Goal: Transaction & Acquisition: Book appointment/travel/reservation

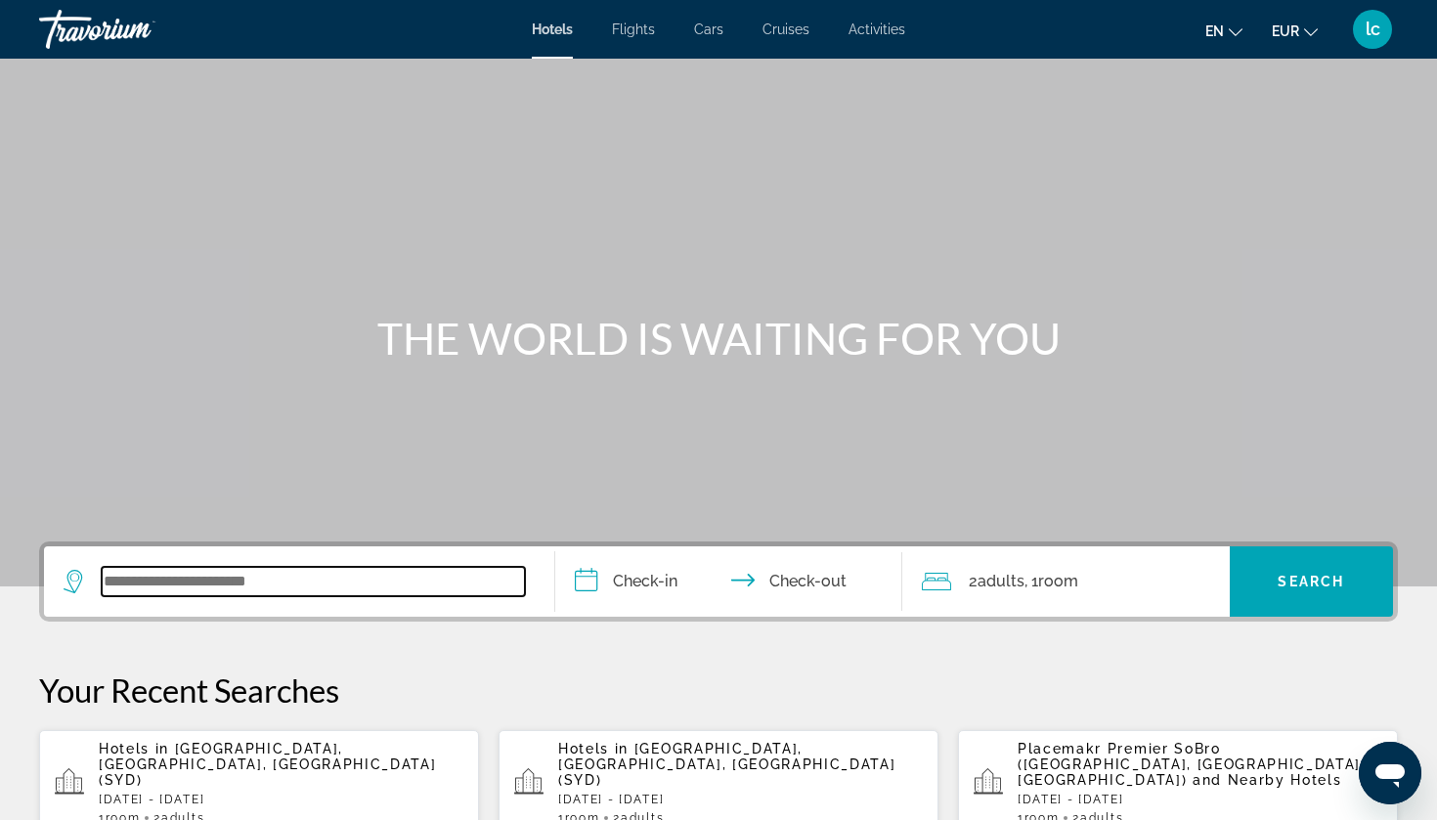
click at [265, 583] on input "Search widget" at bounding box center [313, 581] width 423 height 29
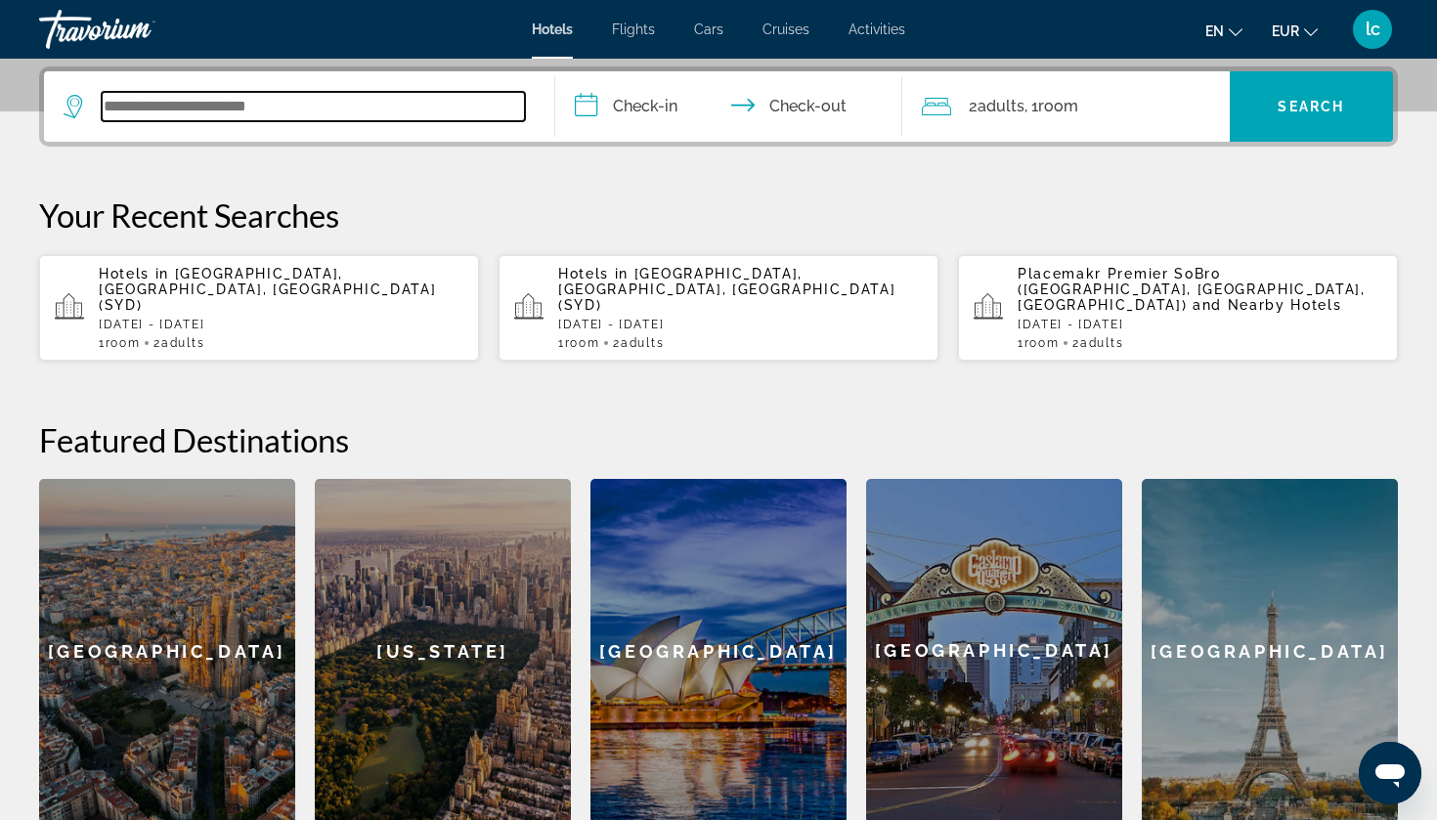
scroll to position [478, 0]
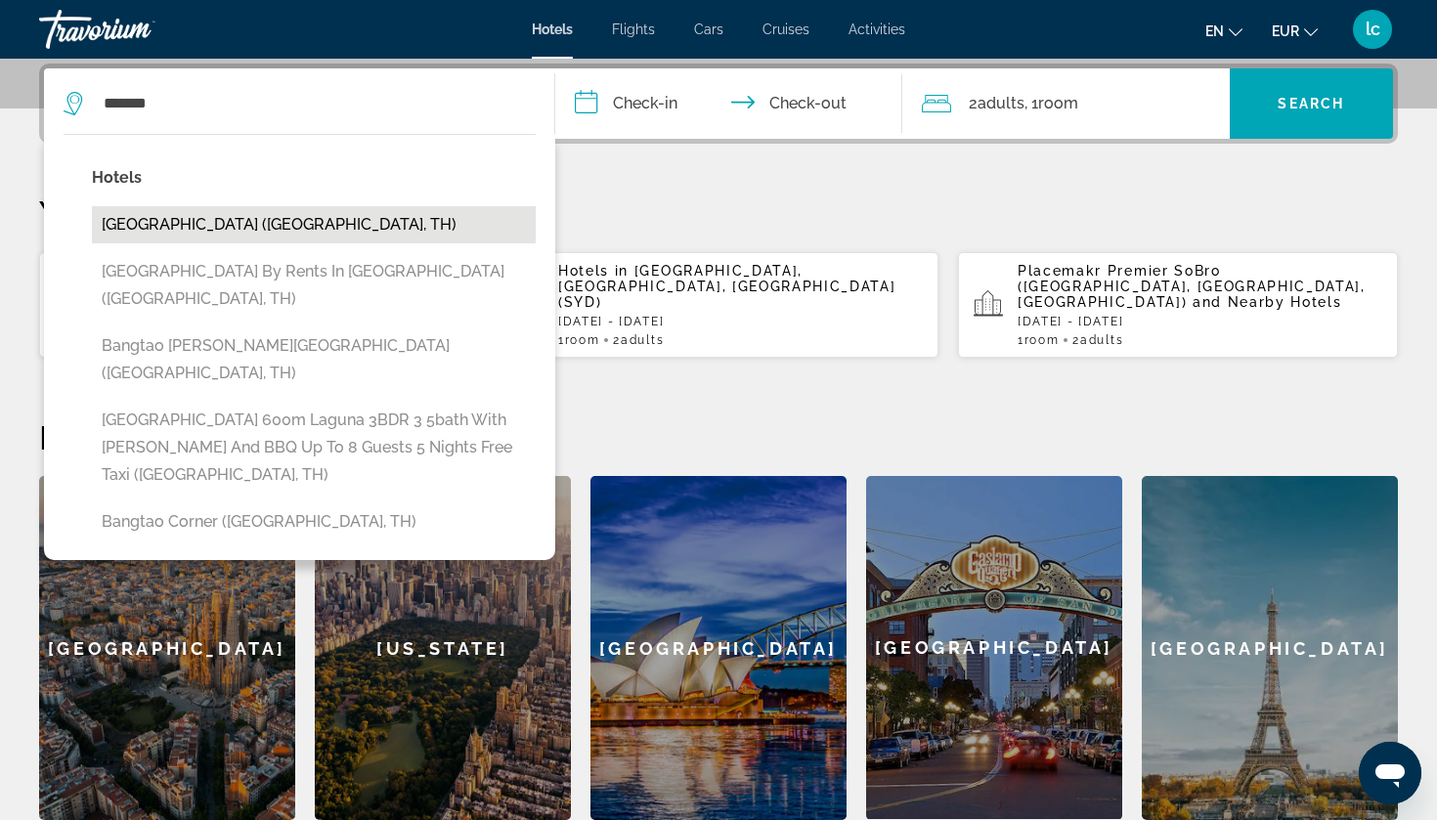
drag, startPoint x: 265, startPoint y: 583, endPoint x: 324, endPoint y: 219, distance: 368.4
click at [324, 219] on button "[GEOGRAPHIC_DATA] ([GEOGRAPHIC_DATA], TH)" at bounding box center [314, 224] width 444 height 37
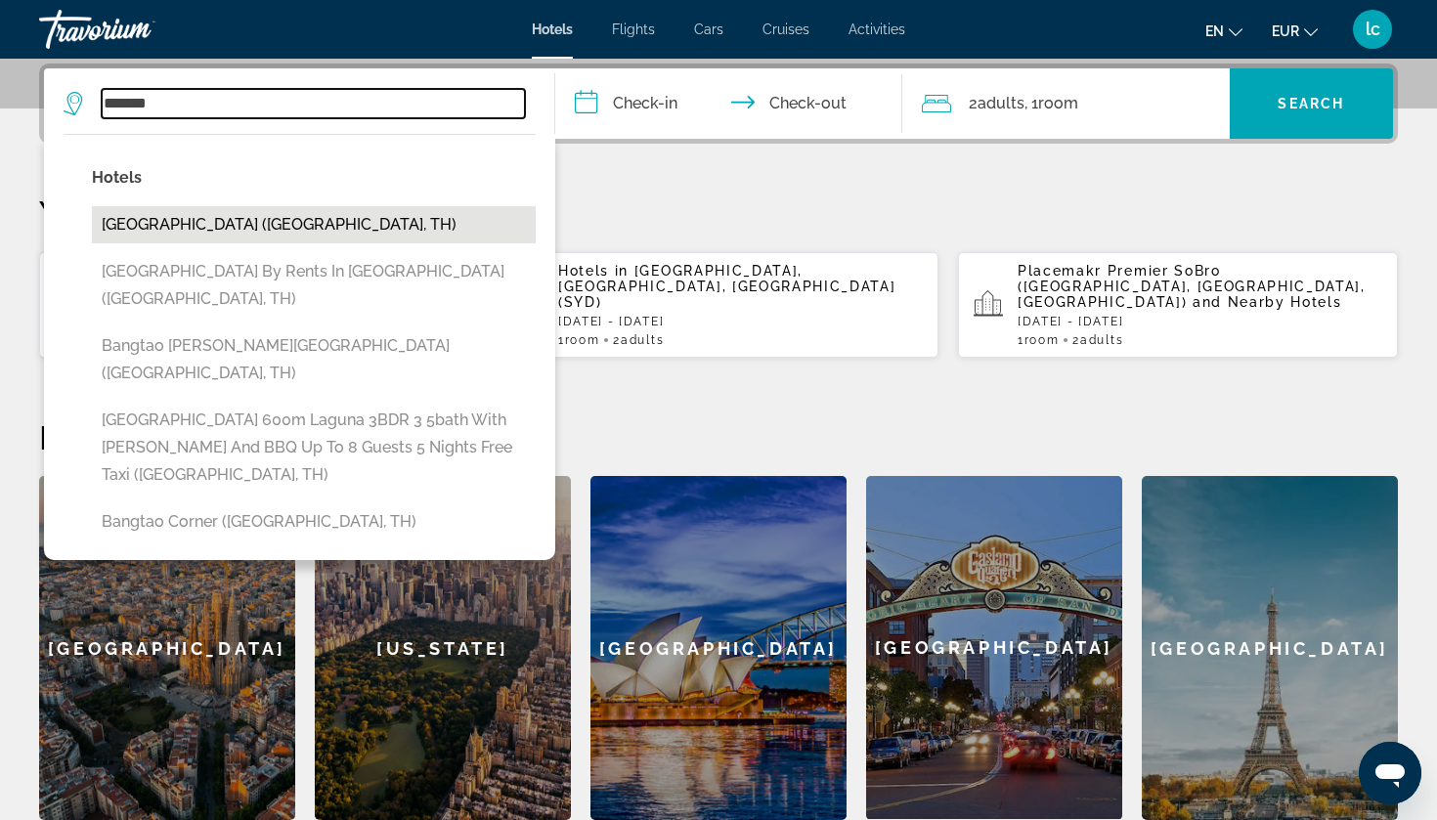
type input "**********"
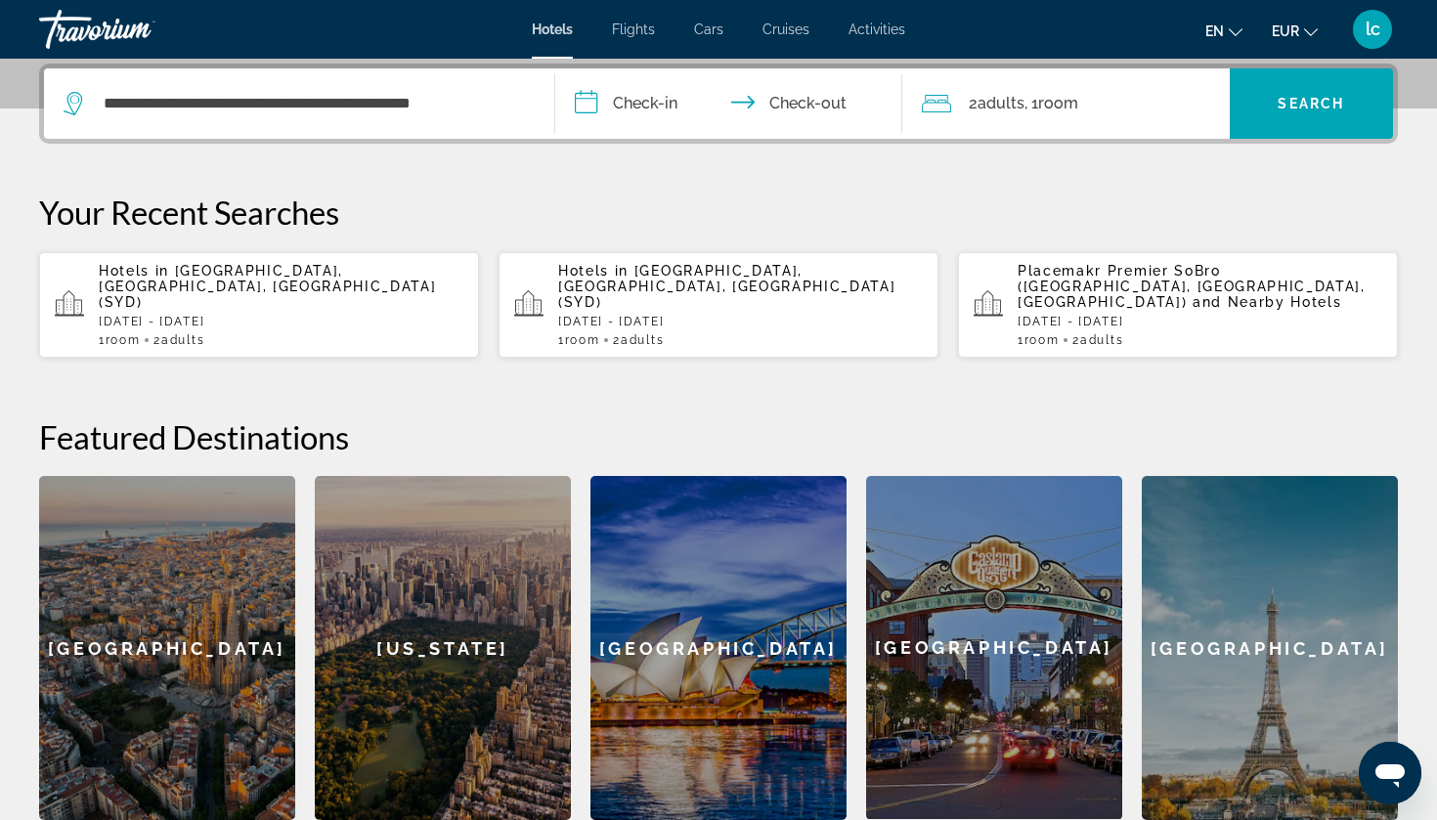
click at [652, 107] on input "**********" at bounding box center [732, 106] width 355 height 76
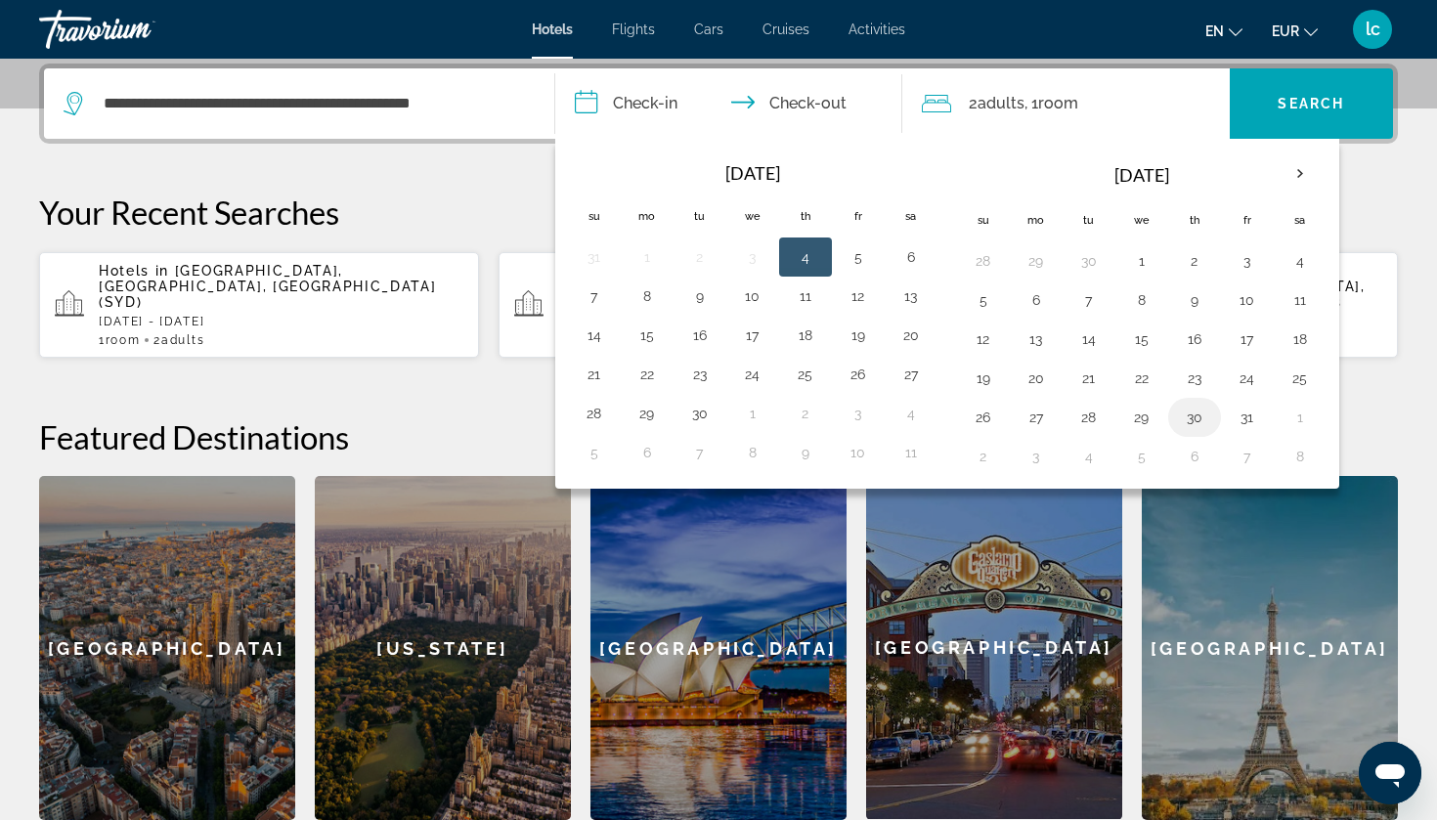
click at [1193, 417] on button "30" at bounding box center [1194, 417] width 31 height 27
click at [1302, 166] on th "Next month" at bounding box center [1300, 174] width 53 height 43
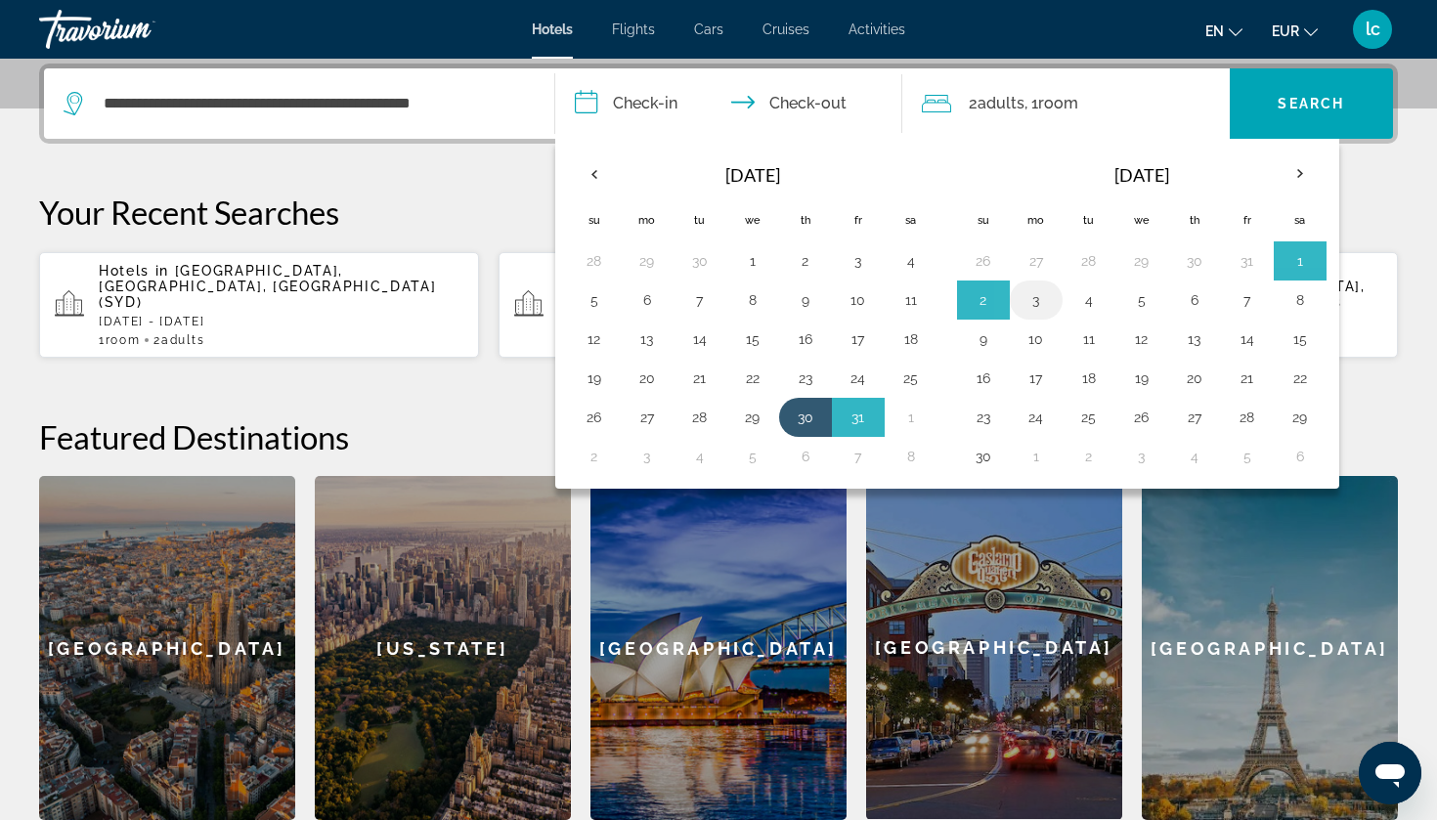
click at [1034, 301] on button "3" at bounding box center [1036, 299] width 31 height 27
type input "**********"
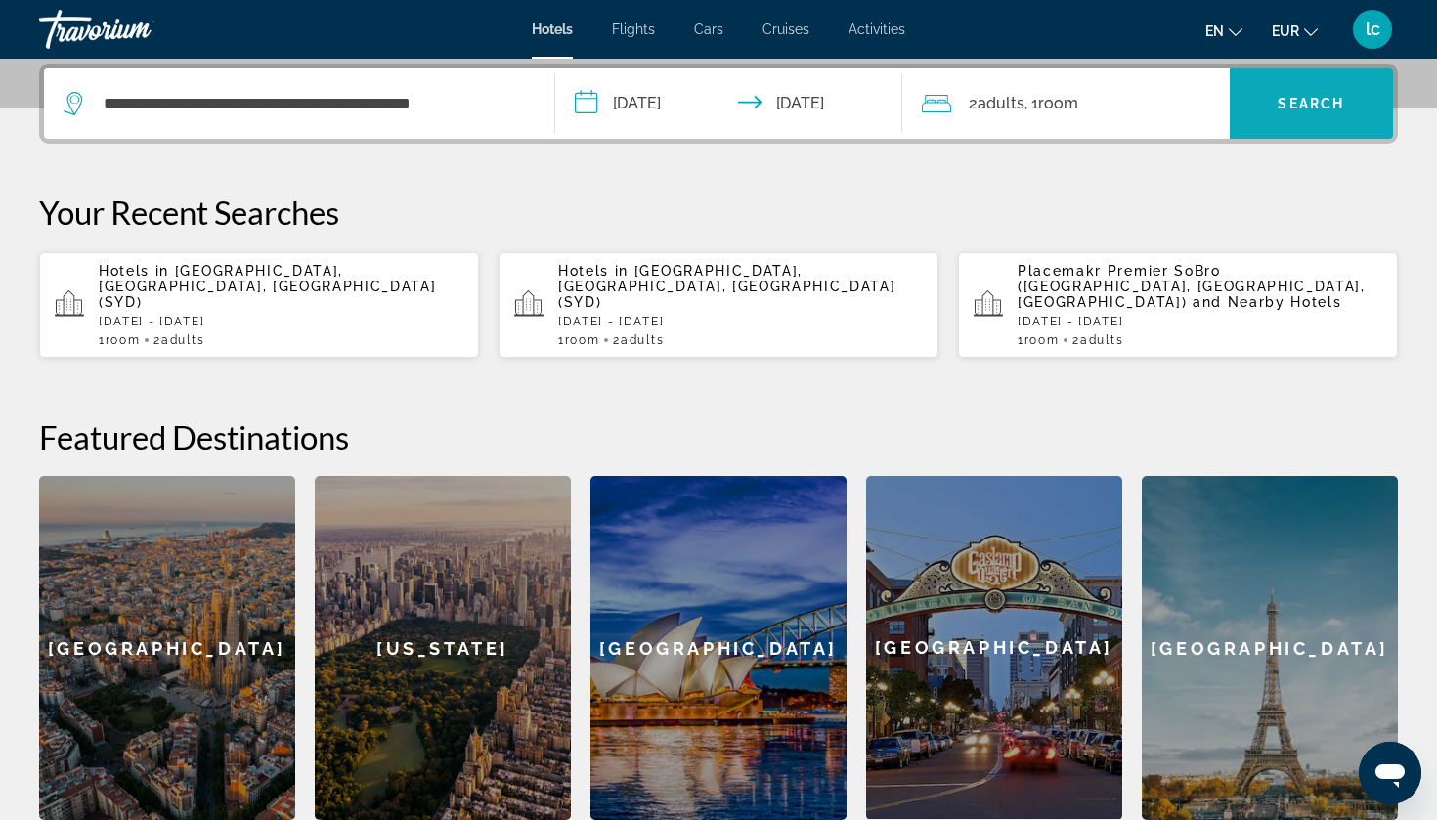
click at [1301, 107] on span "Search" at bounding box center [1311, 104] width 66 height 16
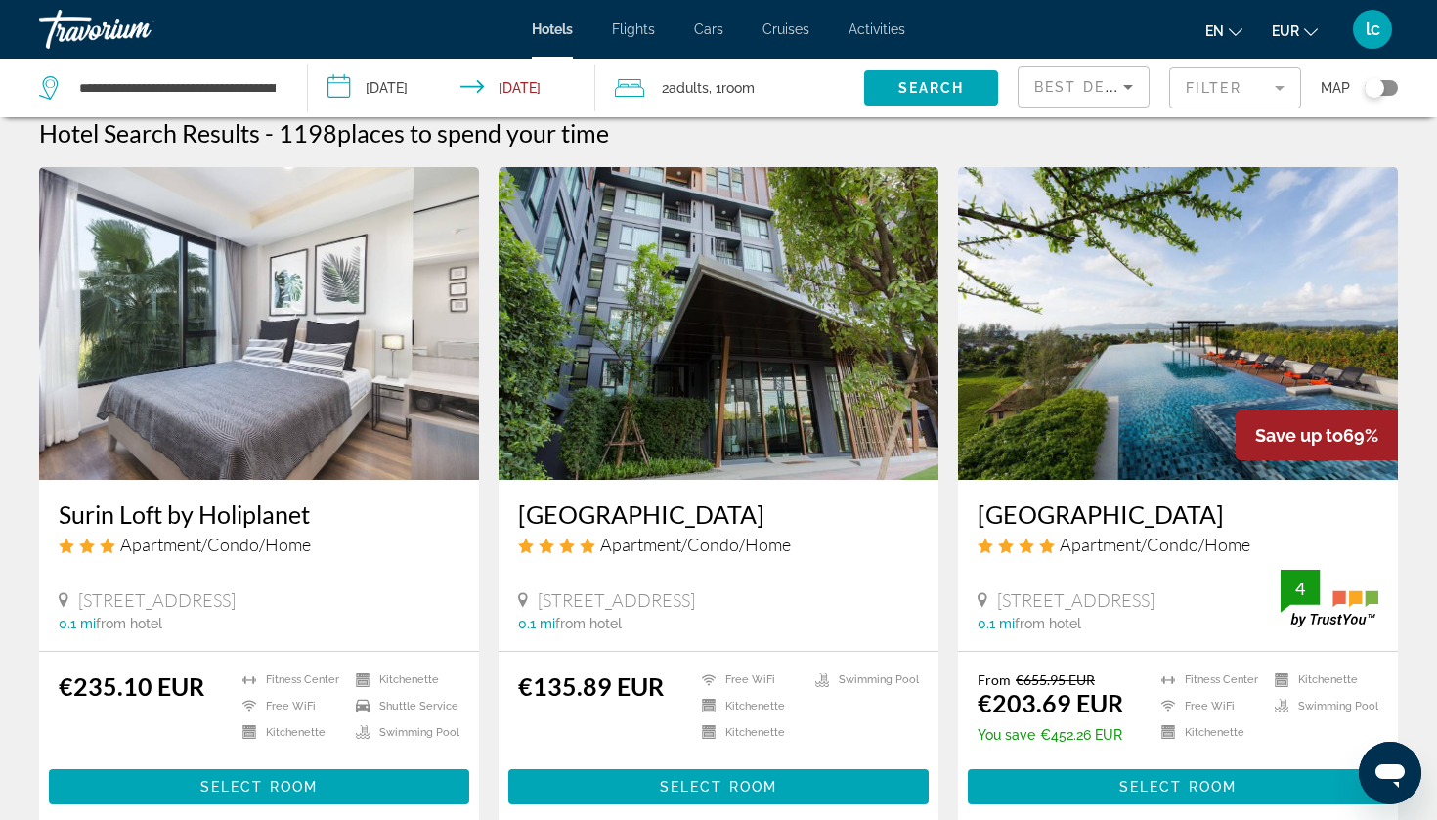
scroll to position [29, 0]
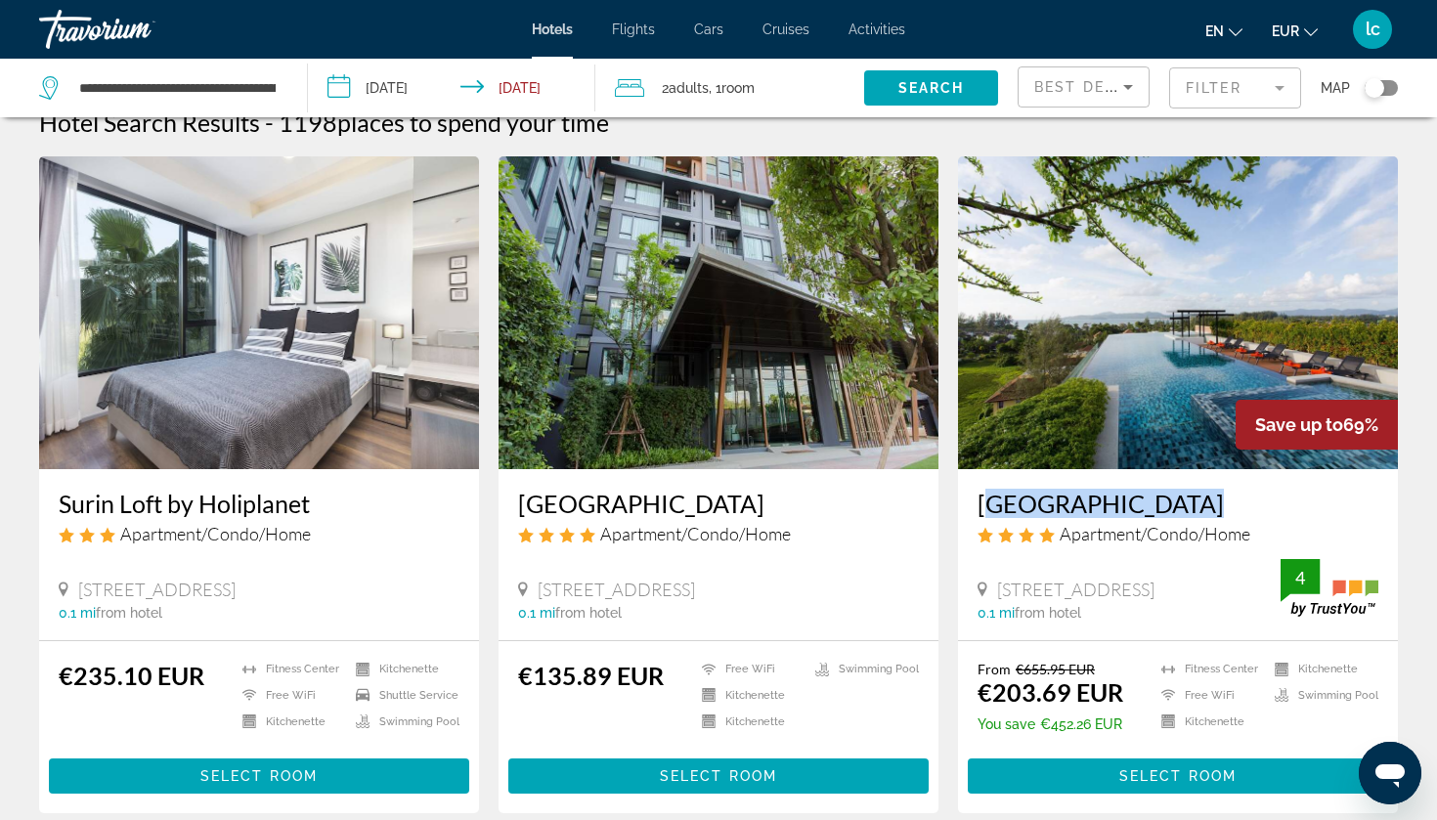
drag, startPoint x: 982, startPoint y: 520, endPoint x: 982, endPoint y: 488, distance: 32.3
click at [982, 488] on div "[GEOGRAPHIC_DATA] Apartment/Condo/Home [STREET_ADDRESS] 0.1 mi from hotel 4" at bounding box center [1178, 554] width 440 height 171
copy h3 "[GEOGRAPHIC_DATA]"
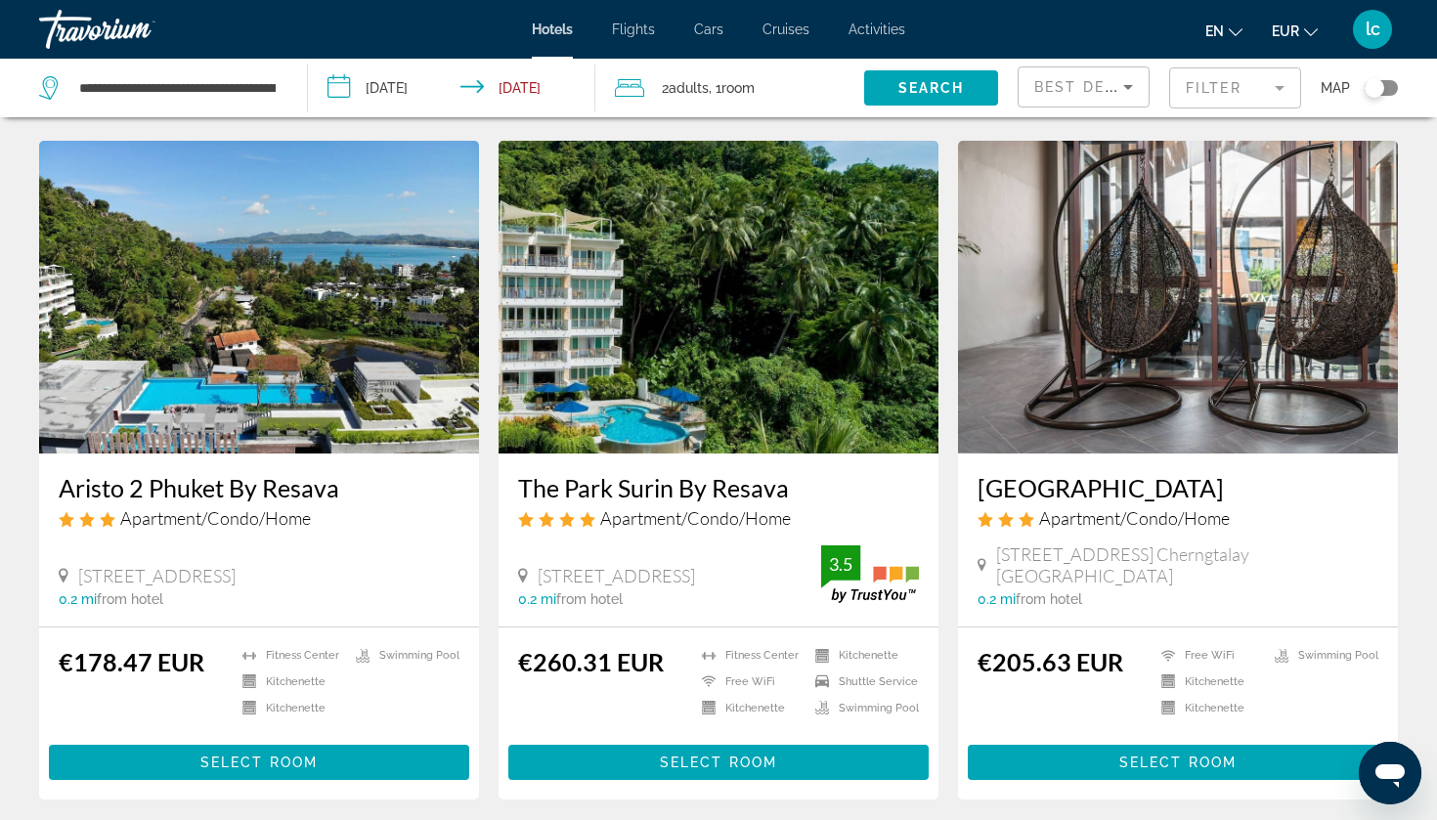
scroll to position [736, 0]
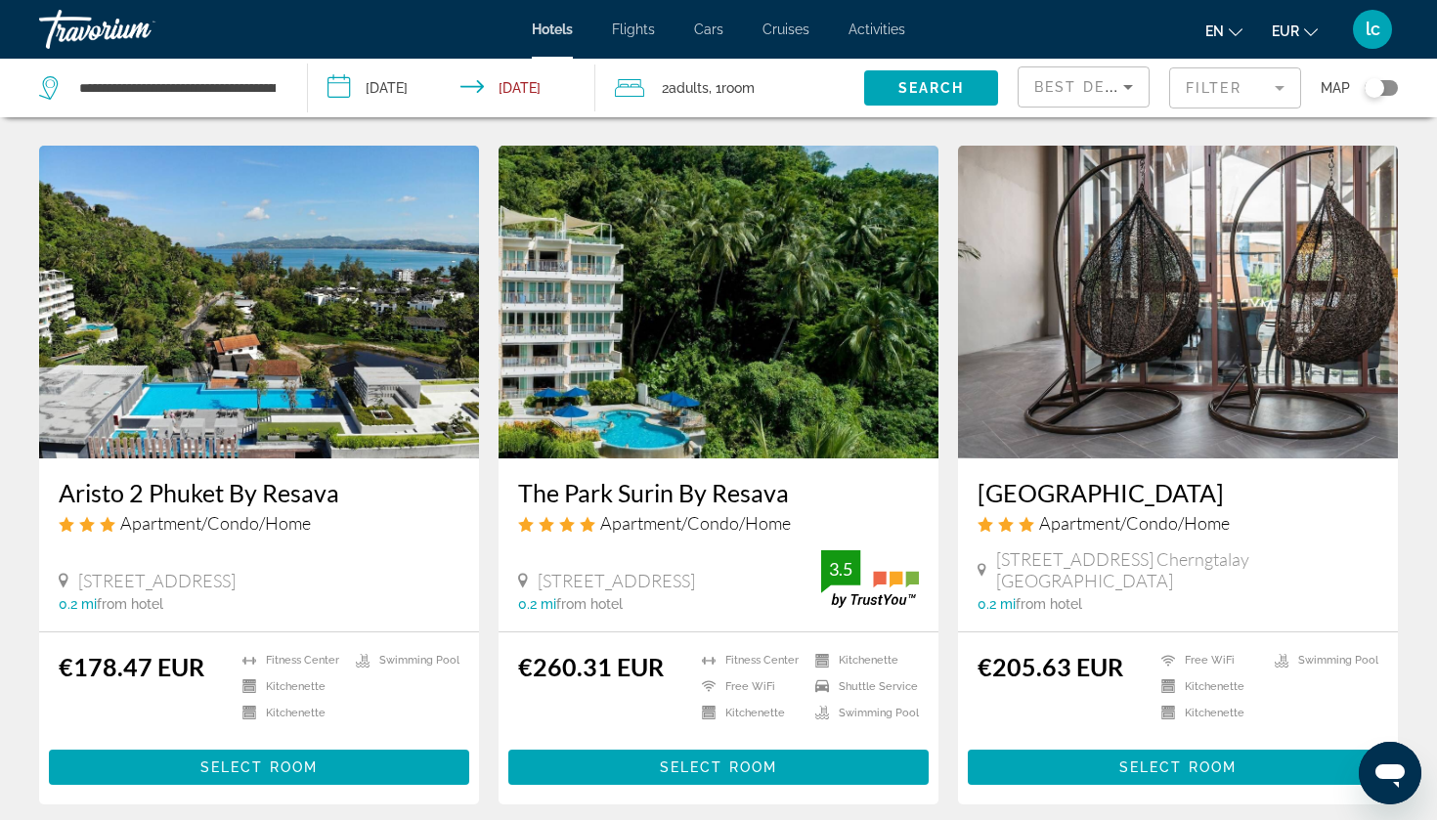
drag, startPoint x: 525, startPoint y: 507, endPoint x: 517, endPoint y: 513, distance: 10.4
click at [517, 513] on div "The Park Surin By Resava Apartment/Condo/Home [STREET_ADDRESS] 0.2 mi from hote…" at bounding box center [719, 545] width 440 height 173
drag, startPoint x: 532, startPoint y: 514, endPoint x: 518, endPoint y: 495, distance: 23.9
click at [518, 495] on div "The Park Surin By Resava Apartment/Condo/Home" at bounding box center [718, 513] width 401 height 70
copy h3 "The Park Surin By Resava"
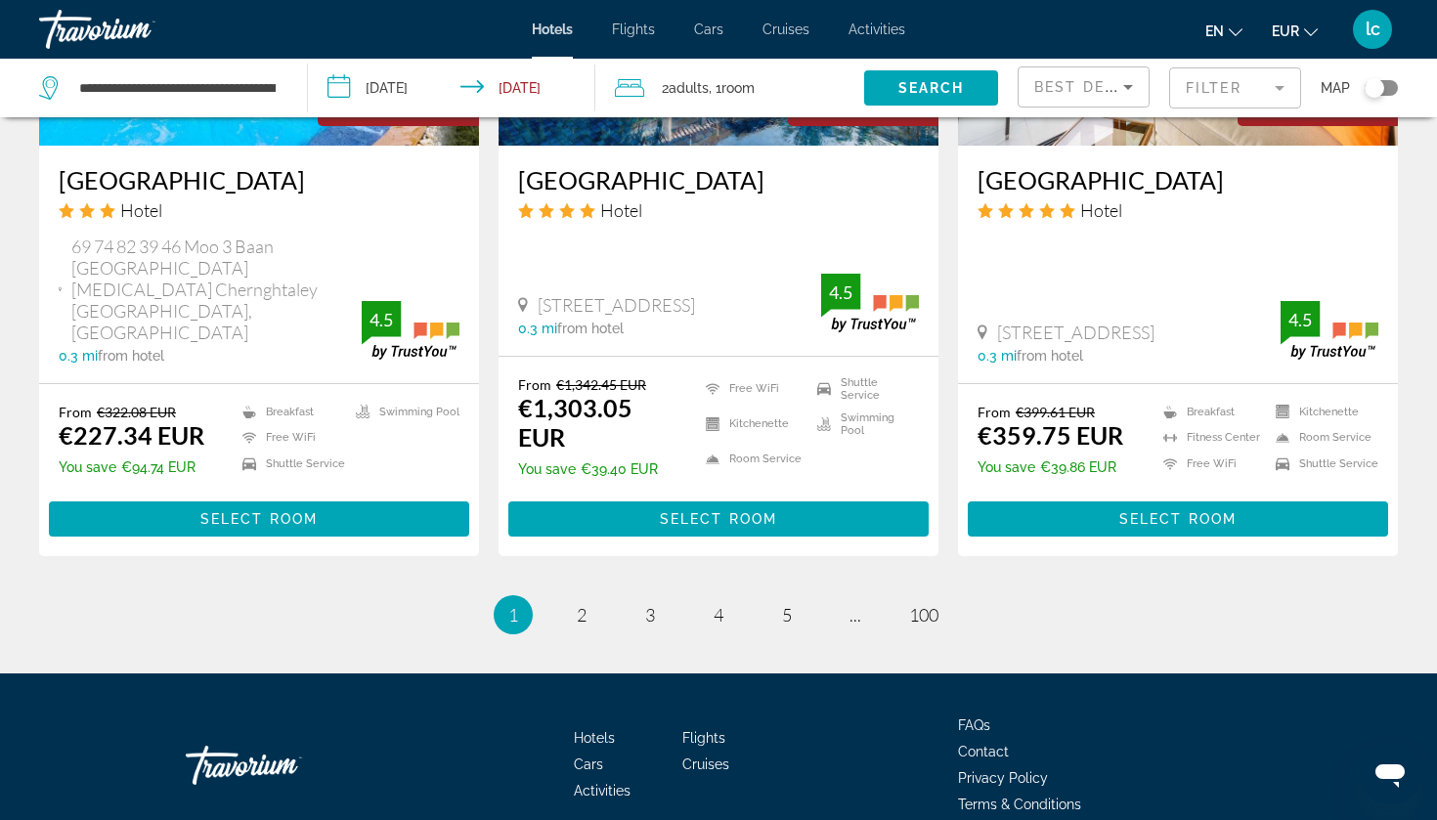
scroll to position [2502, 0]
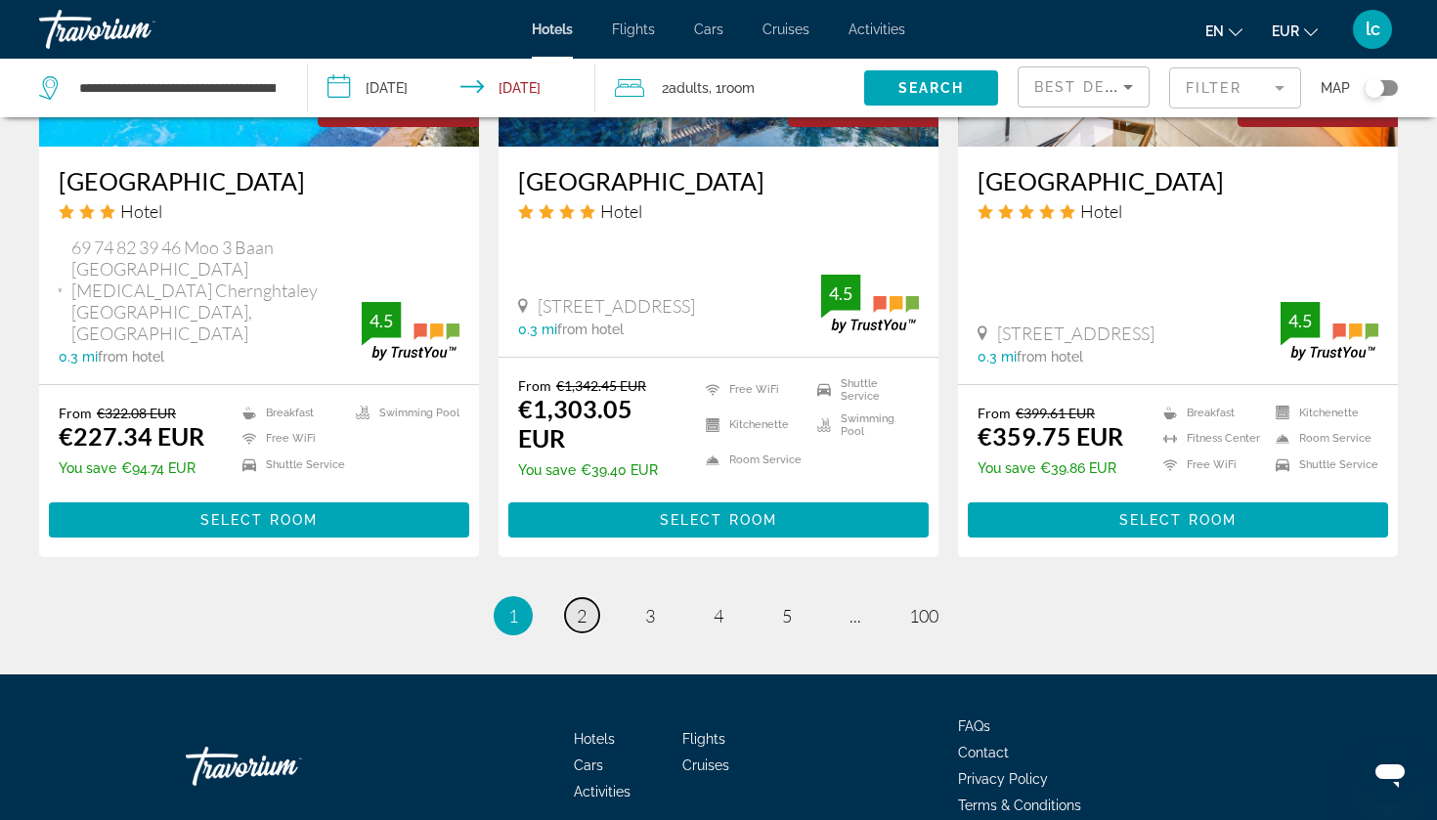
click at [592, 598] on link "page 2" at bounding box center [582, 615] width 34 height 34
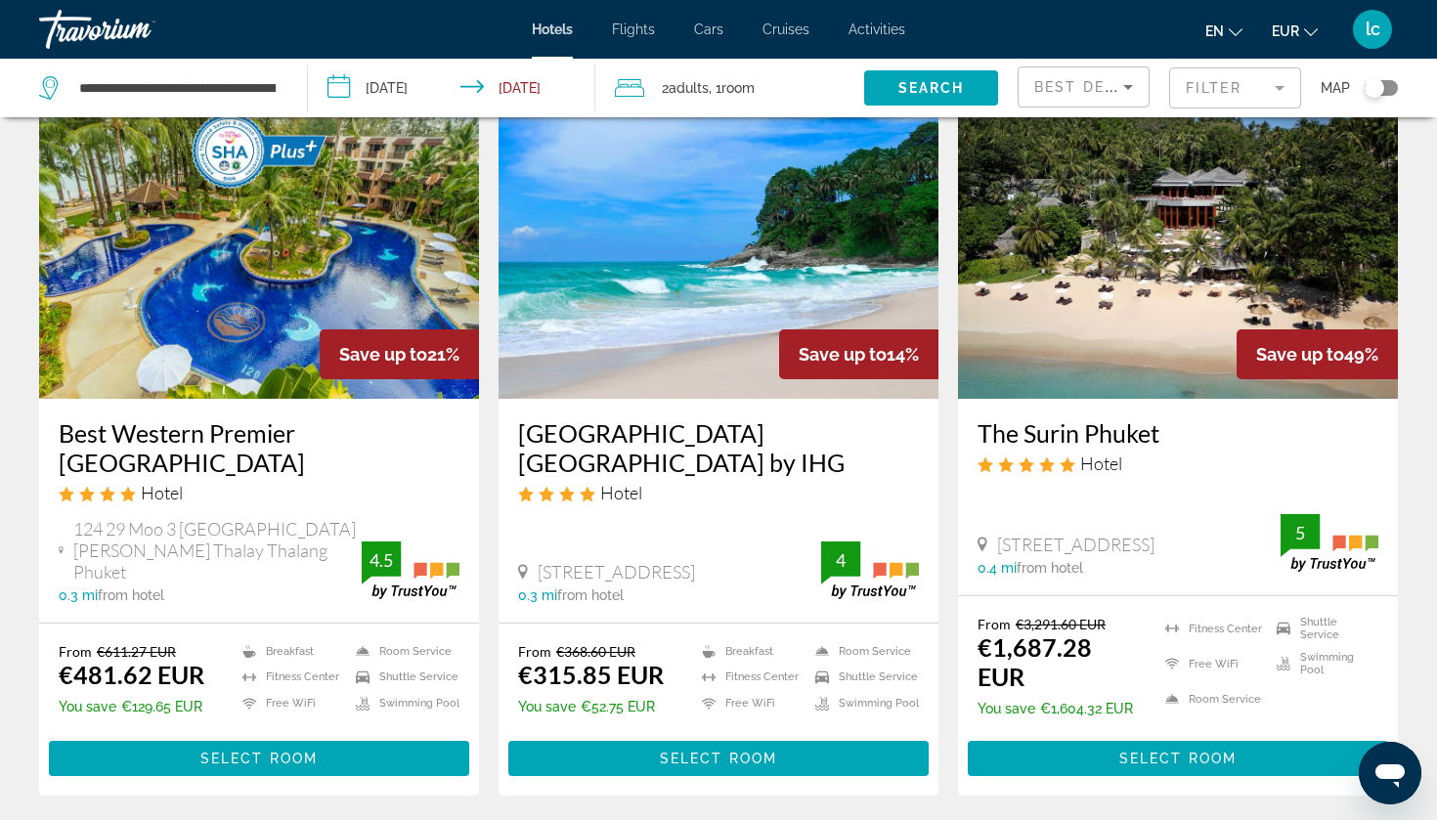
scroll to position [102, 0]
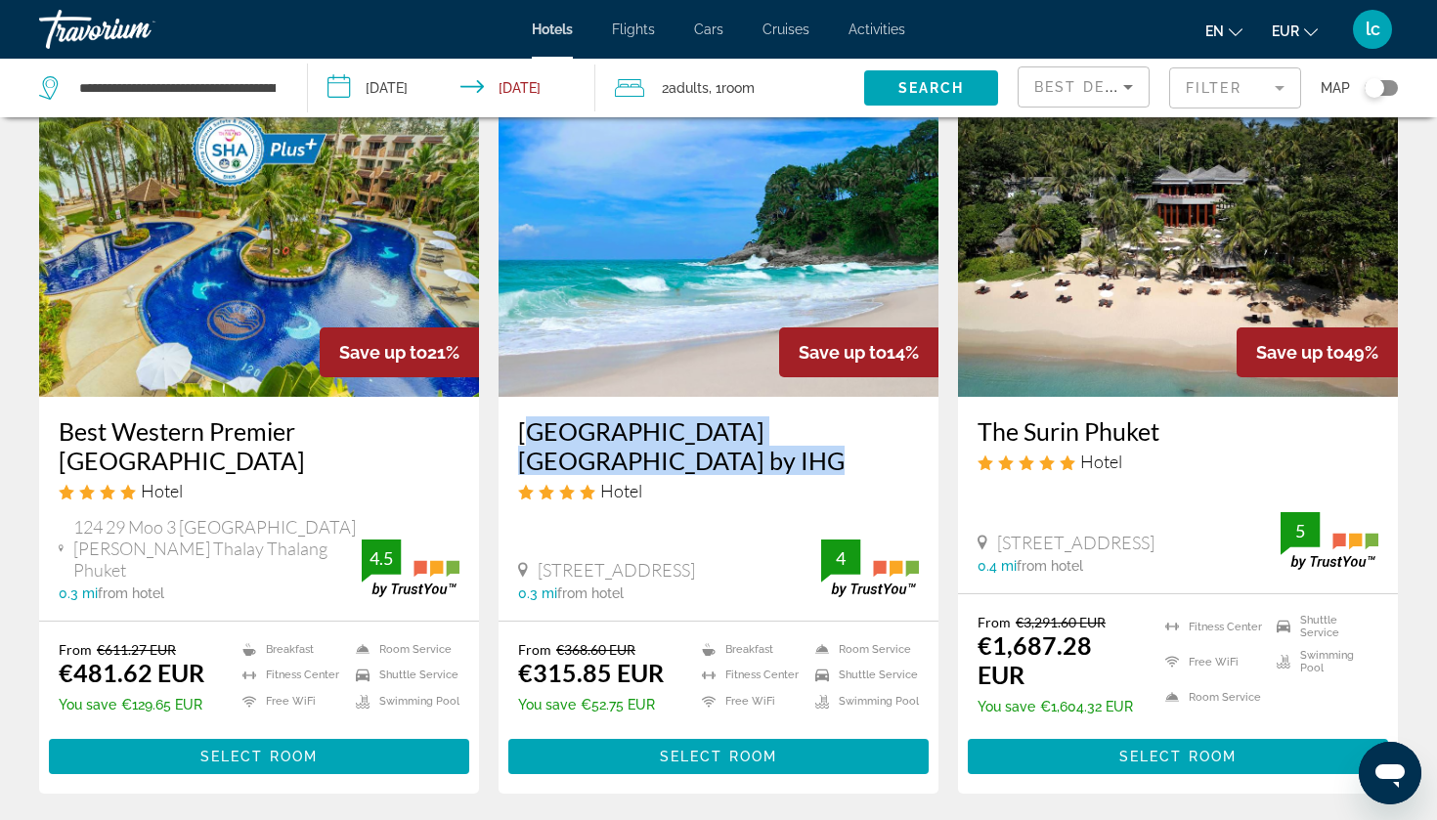
drag, startPoint x: 523, startPoint y: 477, endPoint x: 521, endPoint y: 420, distance: 56.7
click at [521, 420] on div "[GEOGRAPHIC_DATA] [GEOGRAPHIC_DATA] by IHG Hotel" at bounding box center [718, 467] width 401 height 100
copy h3 "[GEOGRAPHIC_DATA] [GEOGRAPHIC_DATA] by IHG"
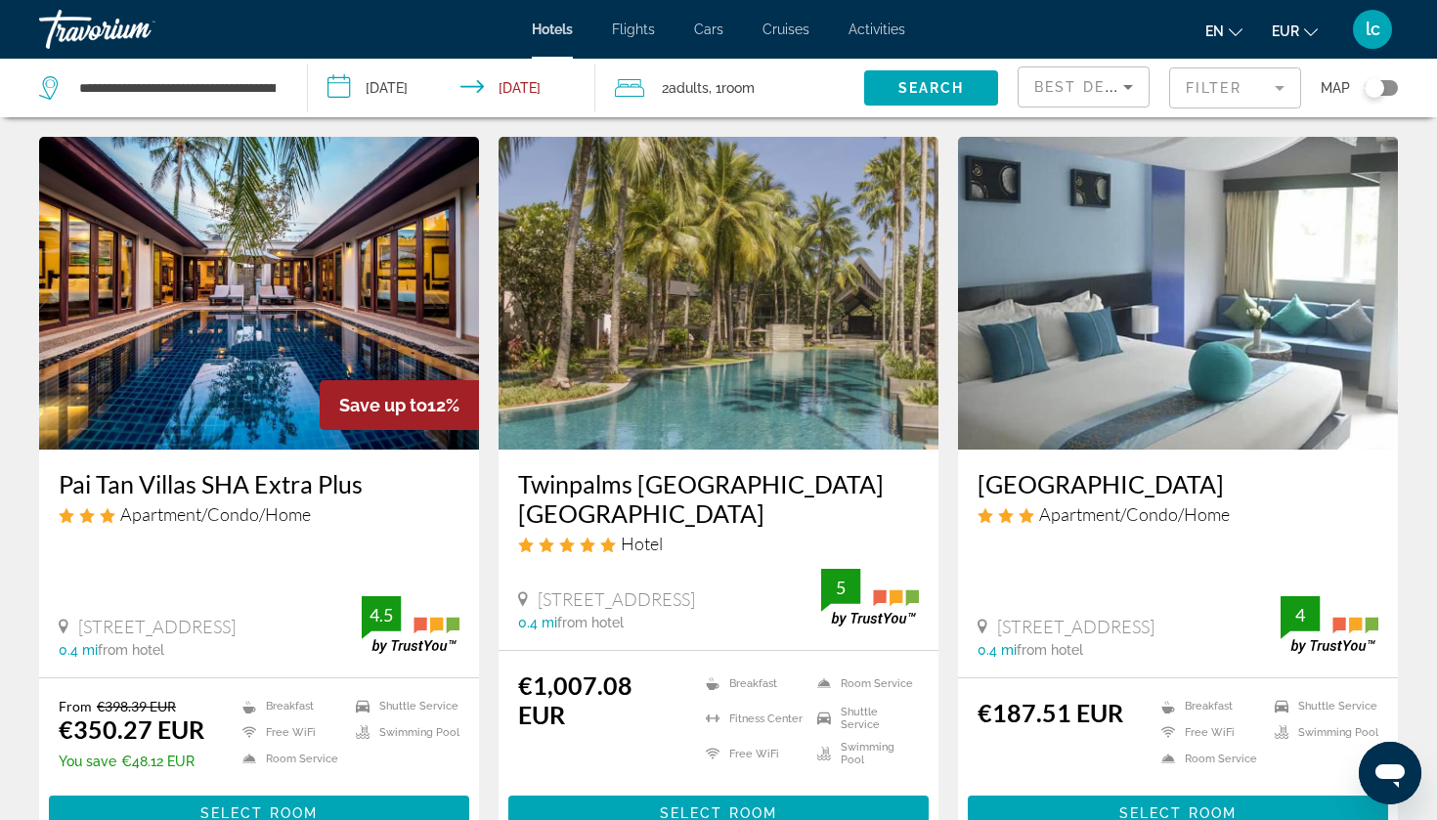
scroll to position [791, 0]
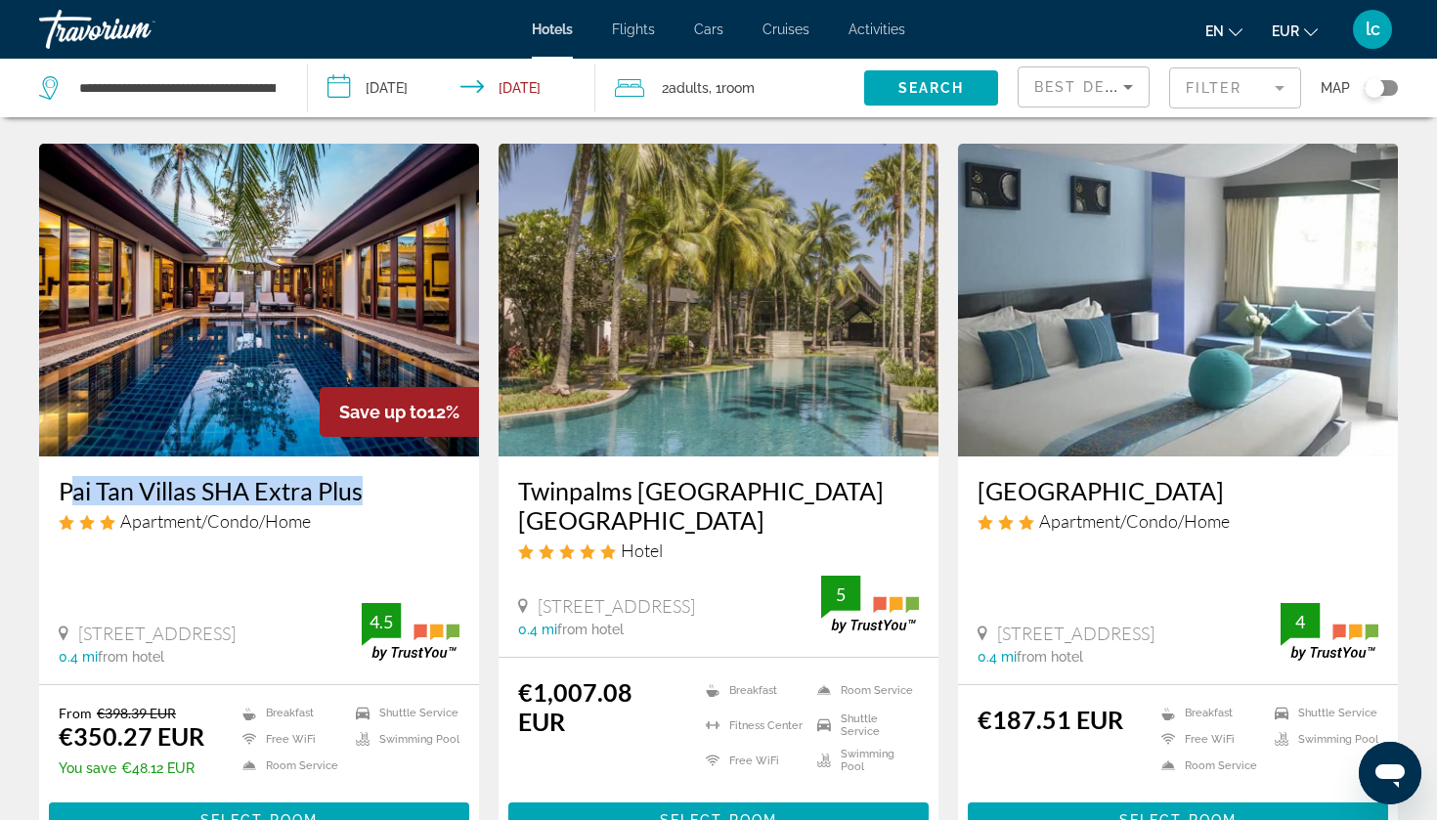
drag, startPoint x: 72, startPoint y: 491, endPoint x: 57, endPoint y: 475, distance: 22.1
click at [57, 475] on div "Pai Tan Villas SHA Extra Plus Apartment/Condo/Home [STREET_ADDRESS] 0.4 mi from…" at bounding box center [259, 571] width 440 height 228
copy h3 "Pai Tan Villas SHA Extra Plus"
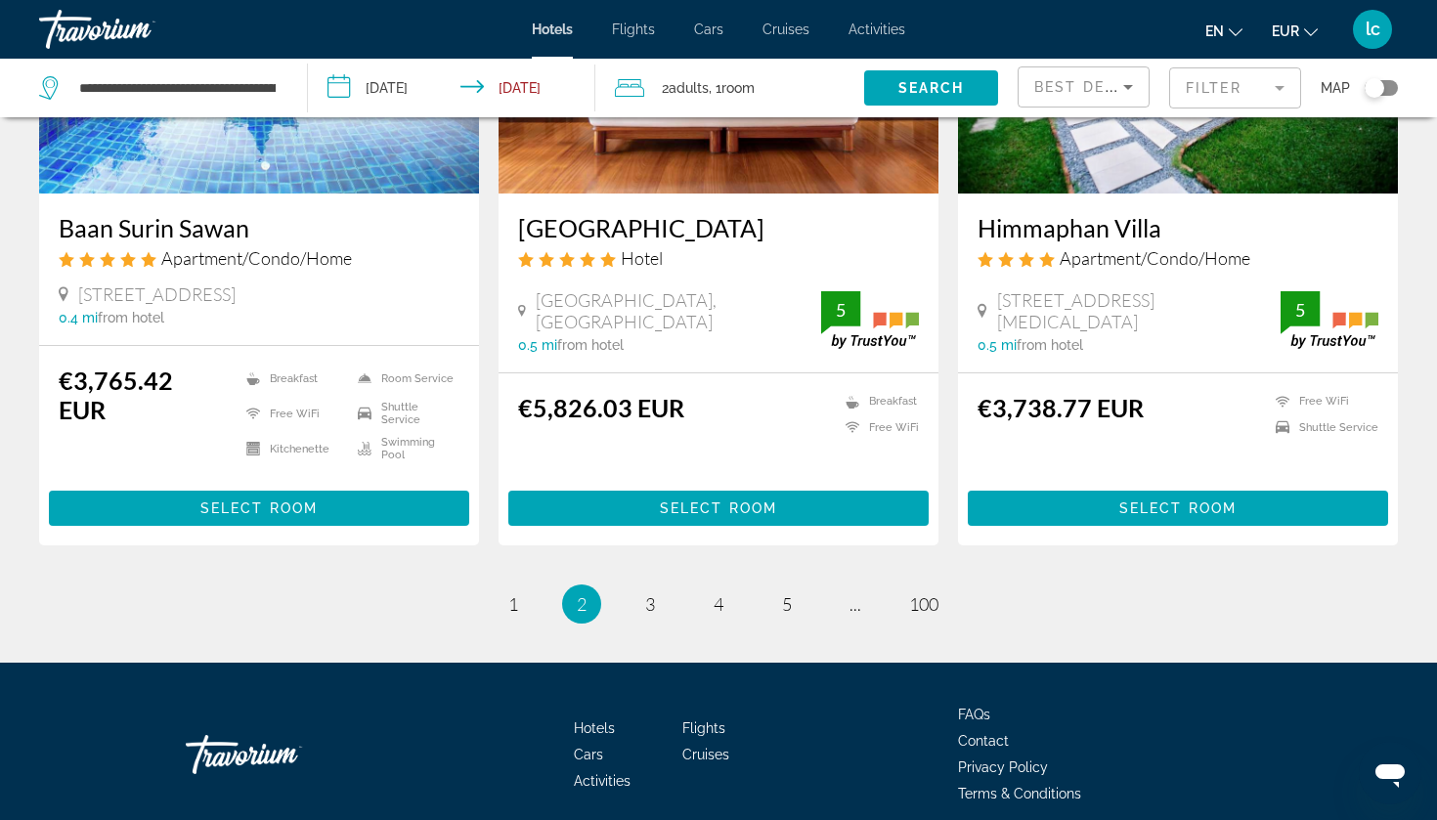
scroll to position [2504, 0]
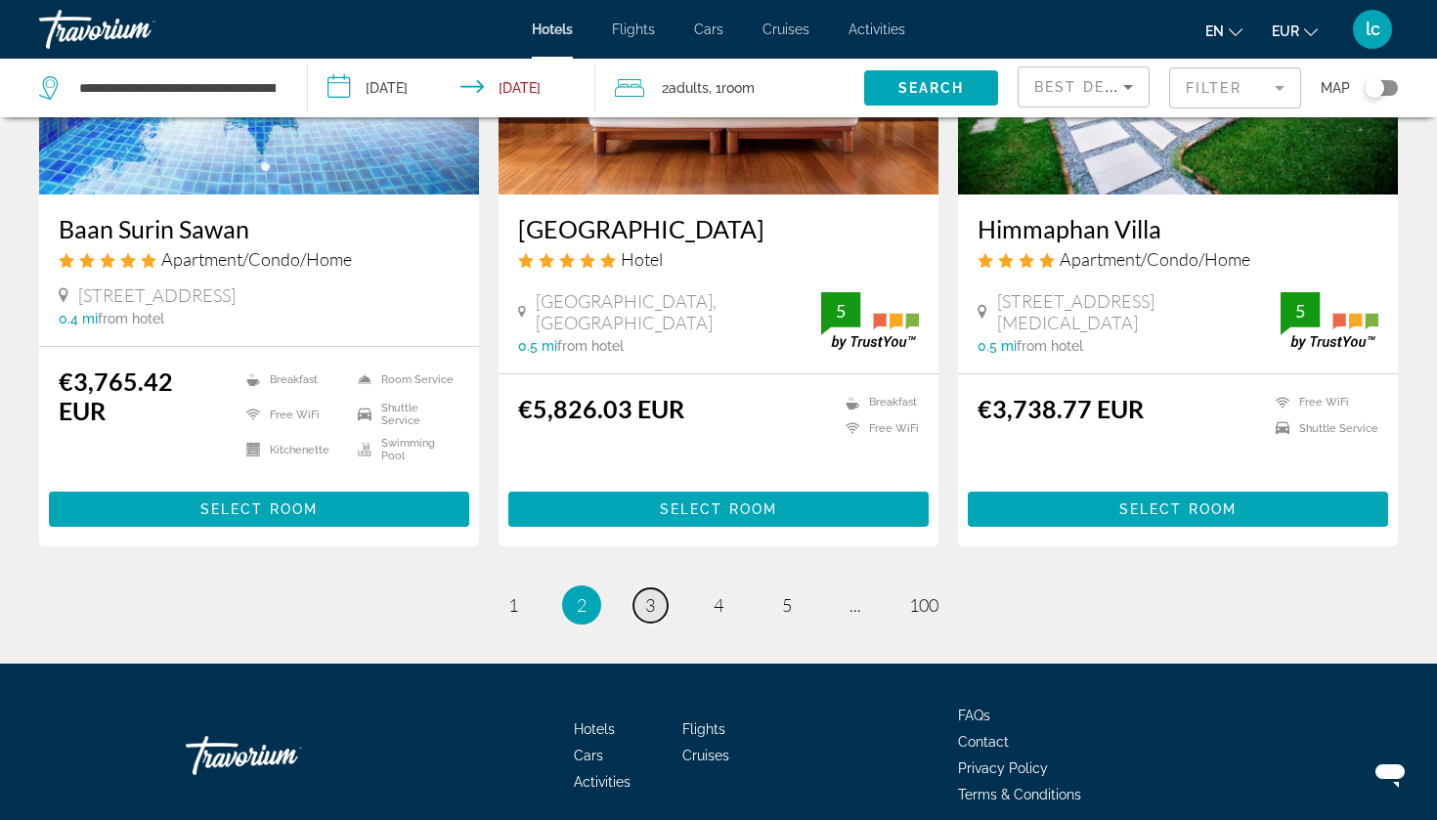
click at [643, 589] on link "page 3" at bounding box center [651, 606] width 34 height 34
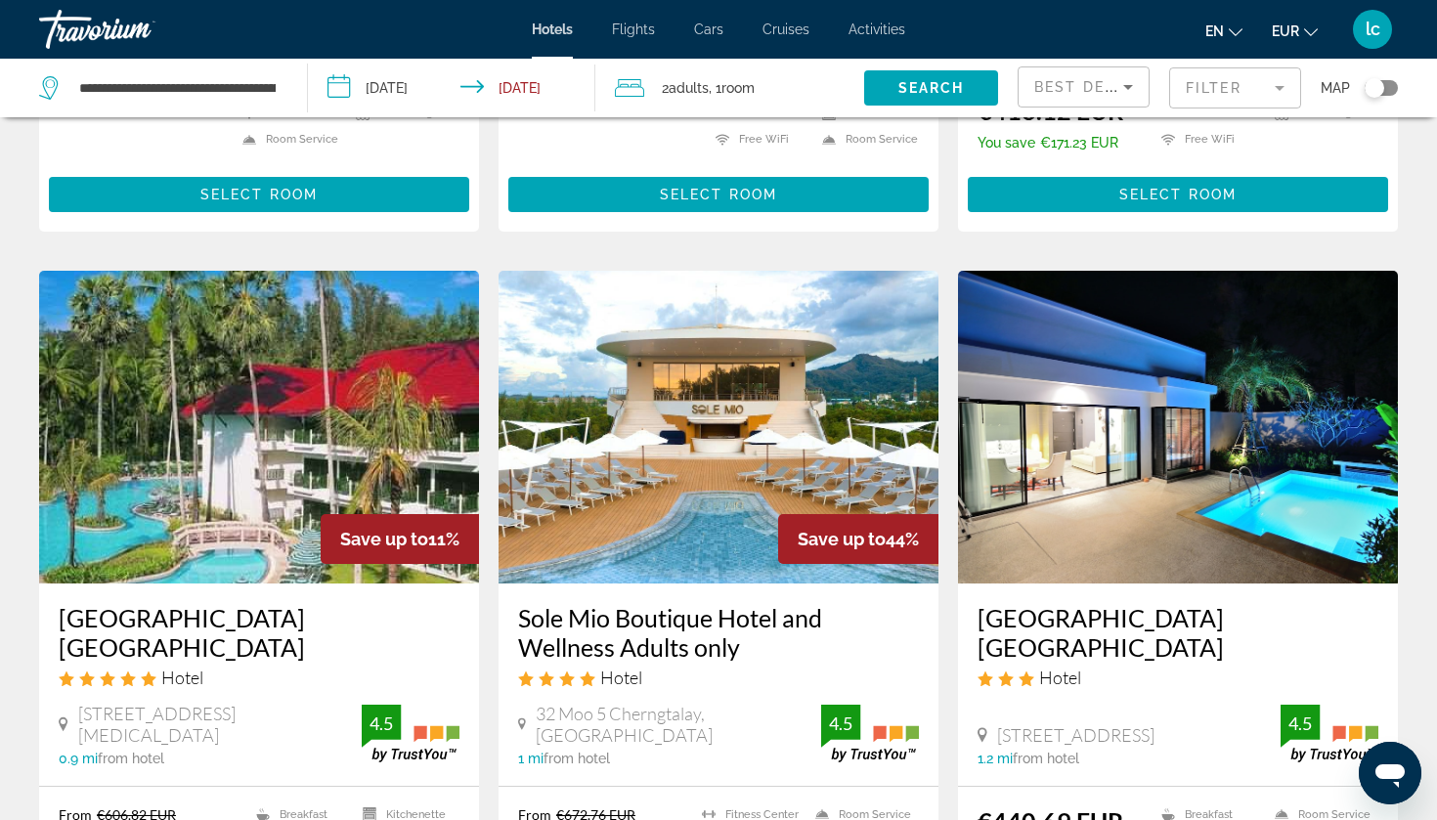
scroll to position [2176, 0]
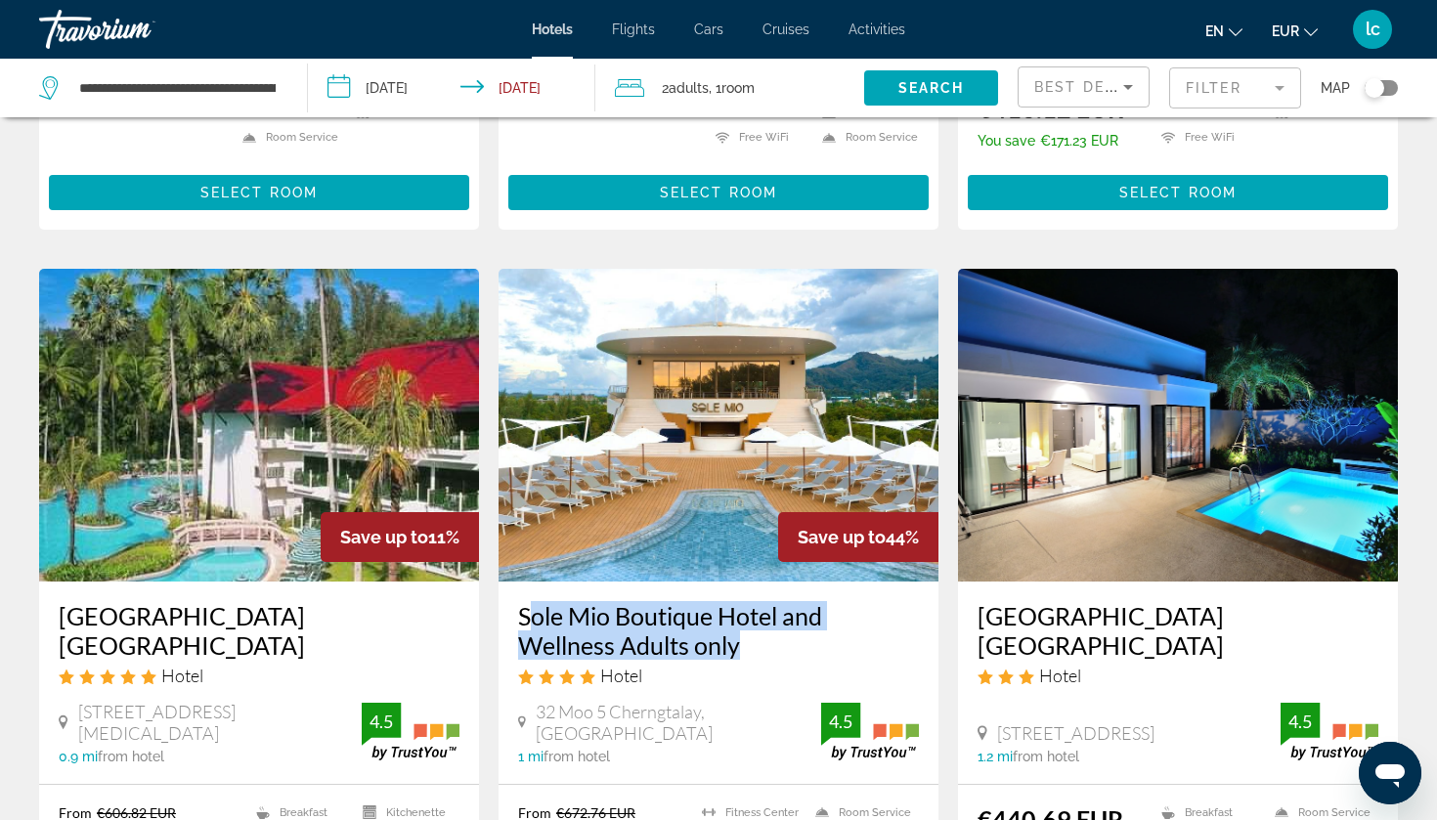
drag, startPoint x: 526, startPoint y: 526, endPoint x: 519, endPoint y: 477, distance: 49.4
click at [519, 601] on div "Sole Mio Boutique Hotel and Wellness Adults only Hotel" at bounding box center [718, 651] width 401 height 100
copy h3 "Sole Mio Boutique Hotel and Wellness Adults only"
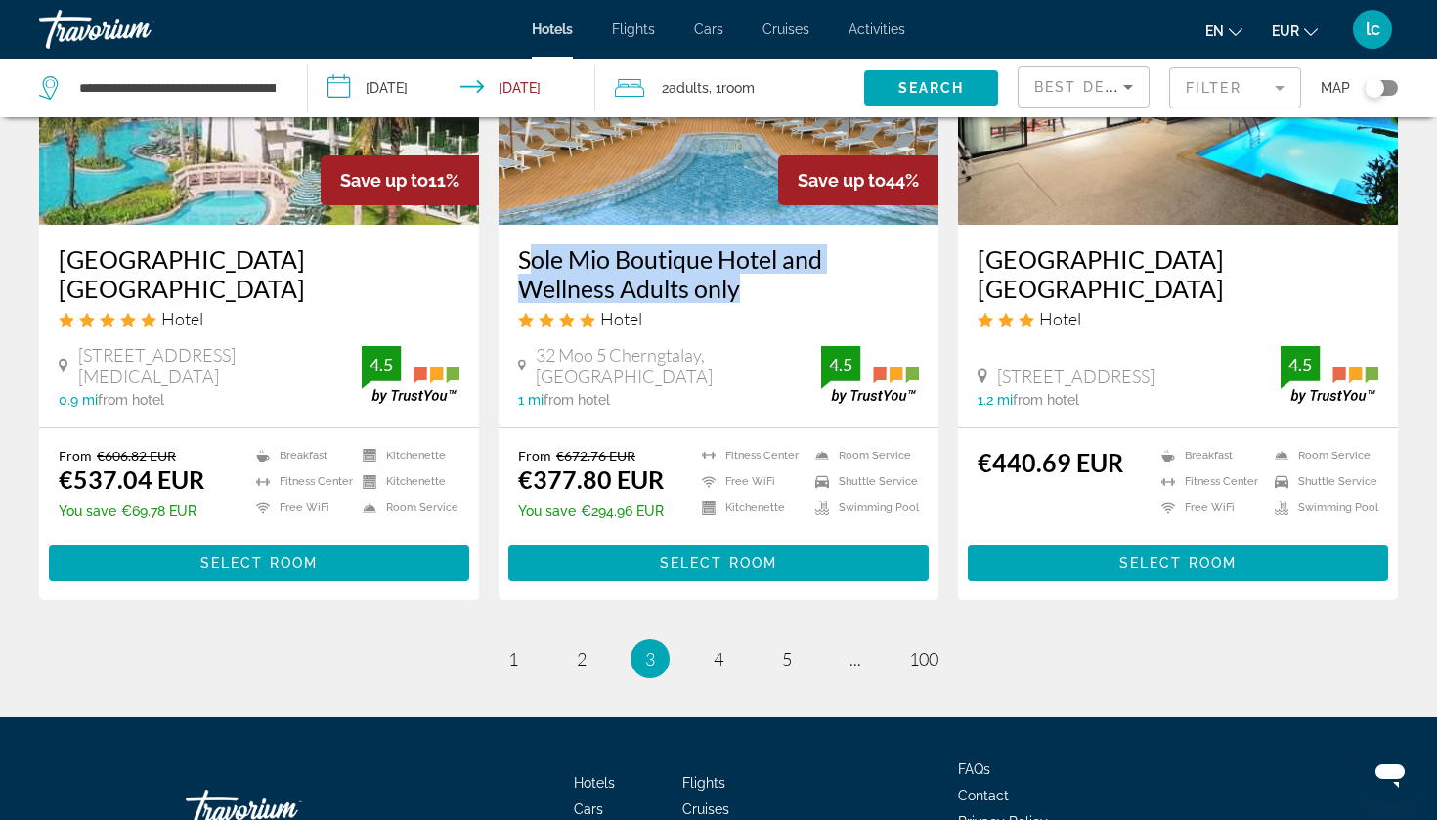
scroll to position [2532, 0]
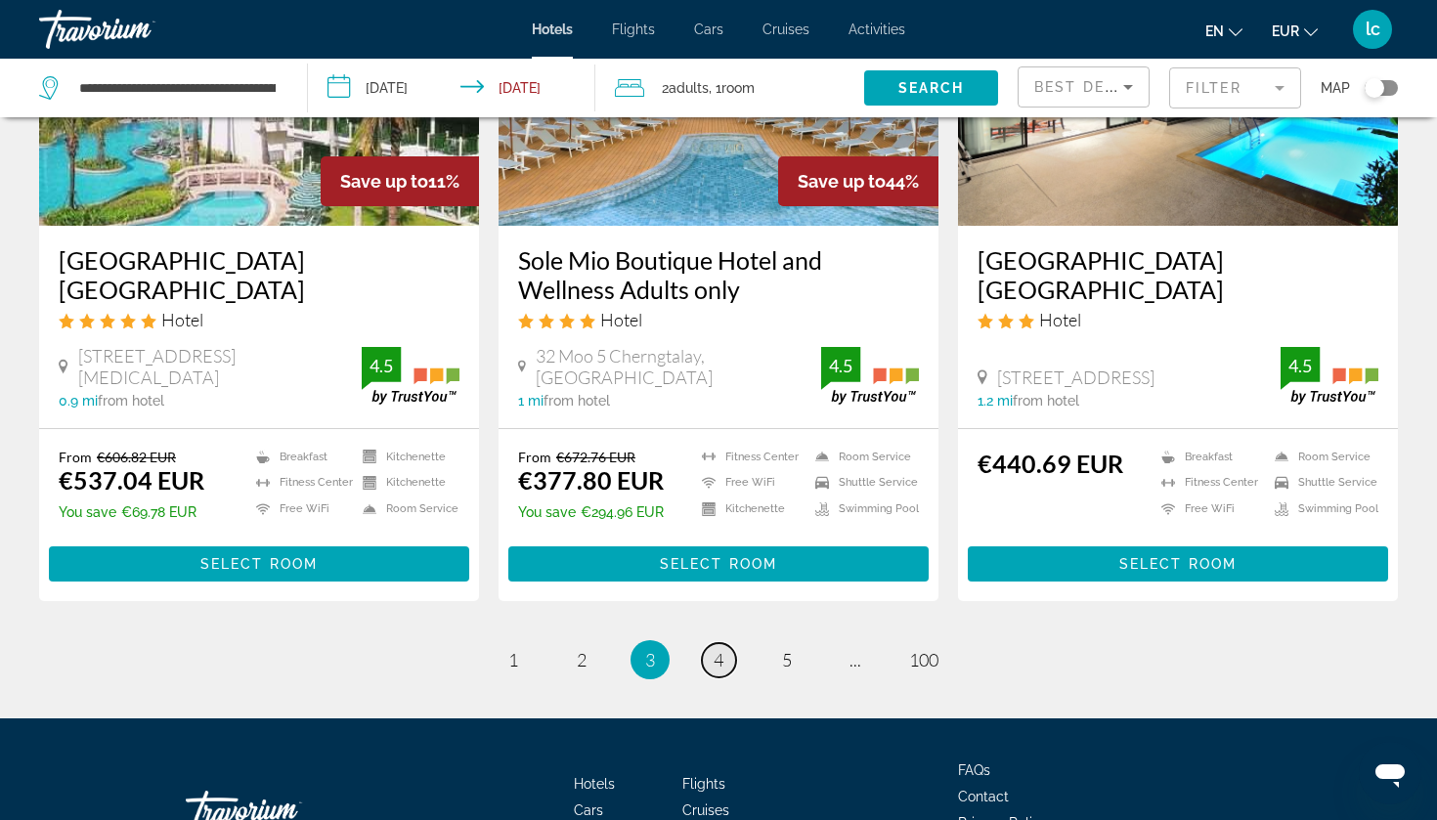
click at [727, 643] on link "page 4" at bounding box center [719, 660] width 34 height 34
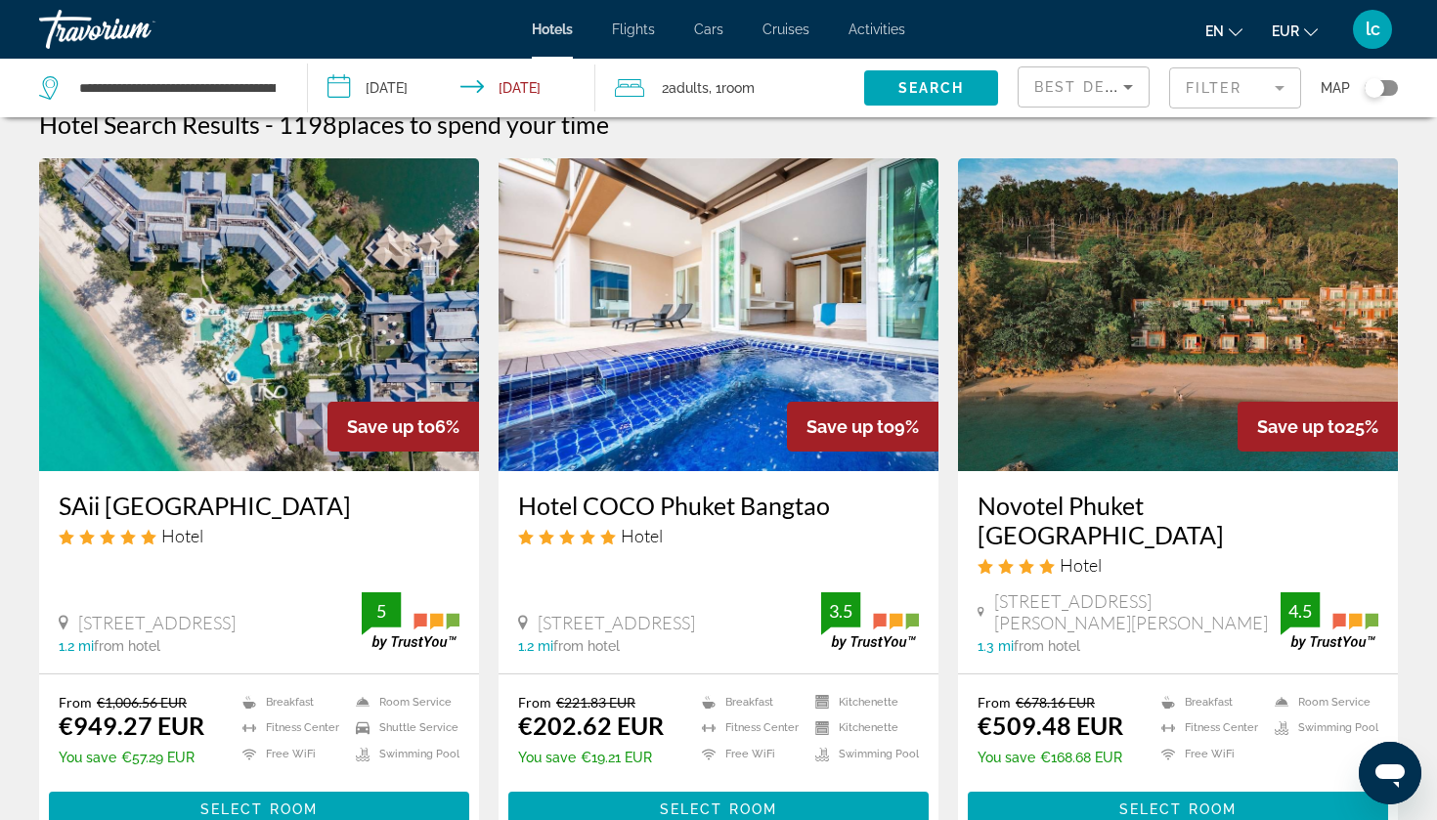
scroll to position [12, 0]
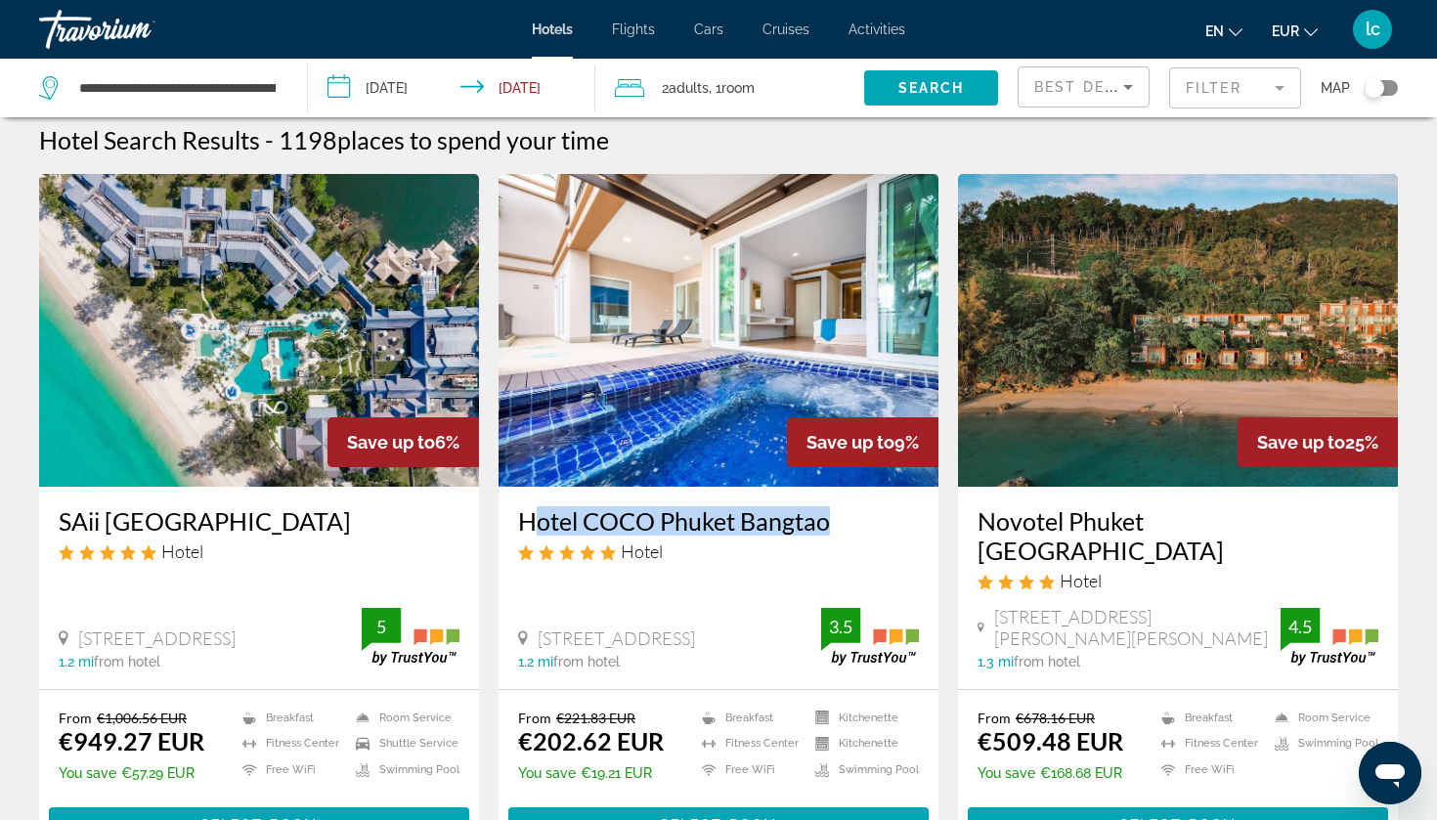
drag, startPoint x: 527, startPoint y: 539, endPoint x: 517, endPoint y: 523, distance: 18.4
click at [517, 523] on div "Hotel COCO Phuket Bangtao Hotel [STREET_ADDRESS] 1.2 mi from hotel 3.5" at bounding box center [719, 588] width 440 height 202
copy h3 "Hotel COCO Phuket Bangtao"
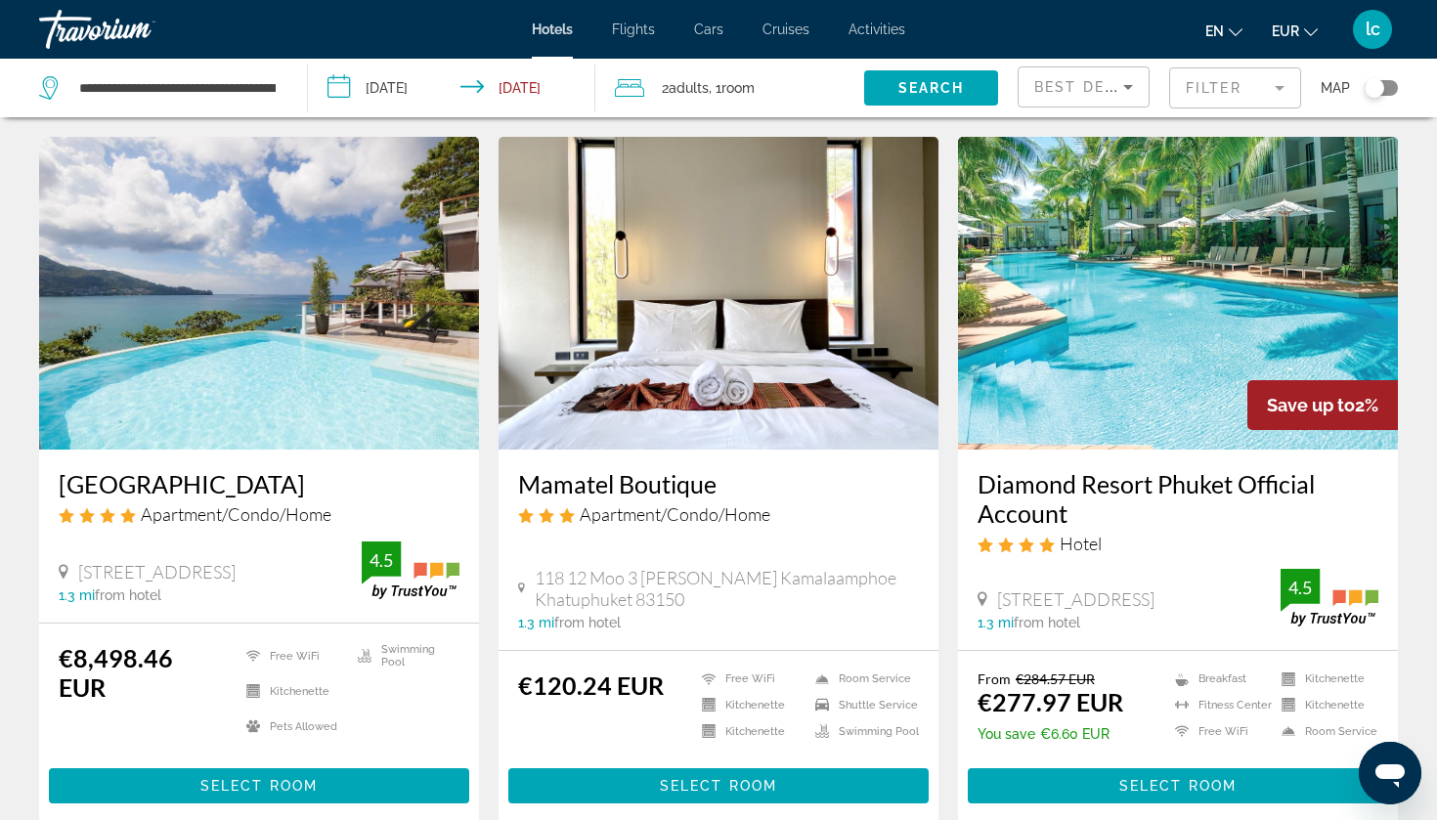
scroll to position [772, 0]
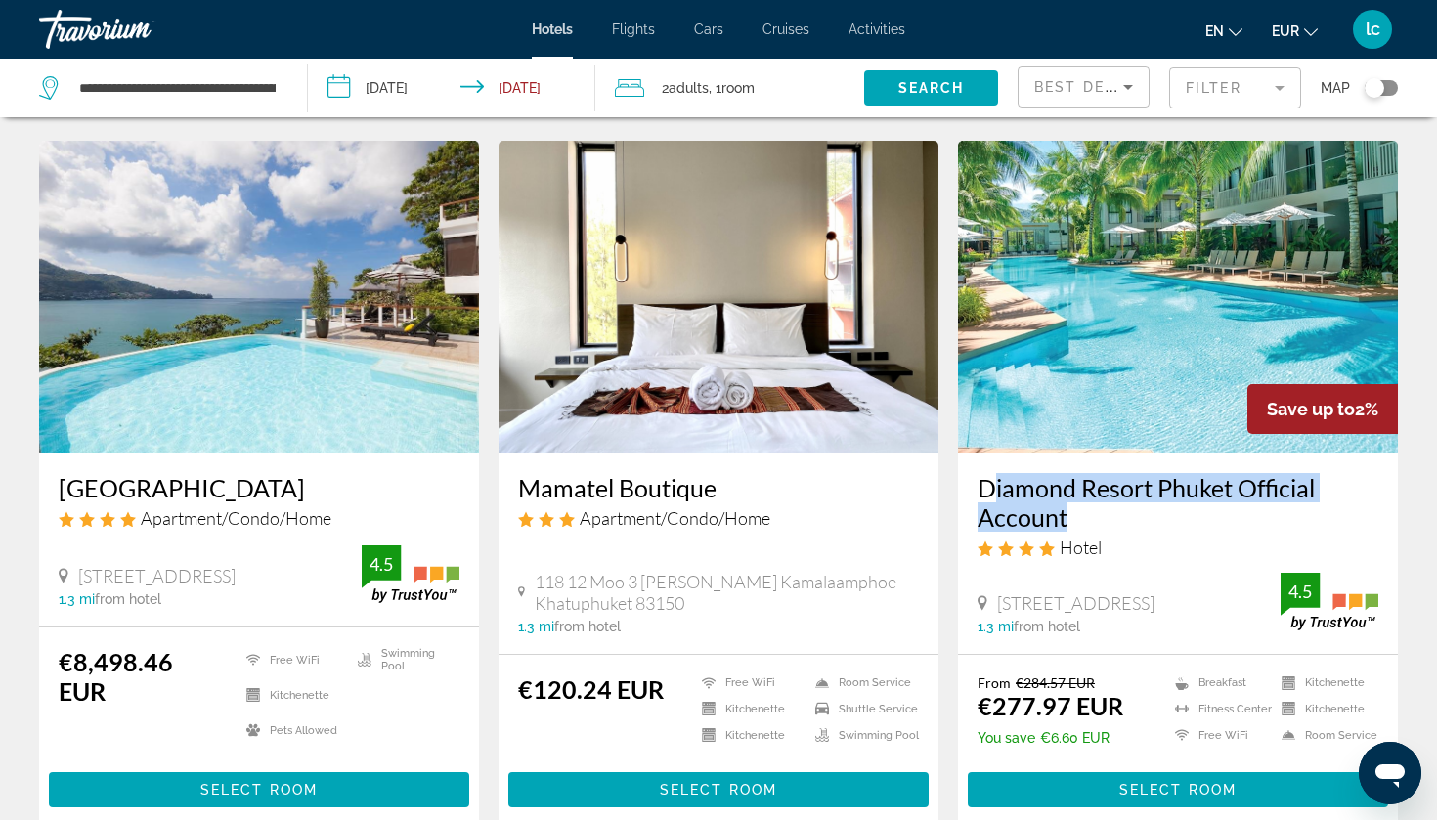
drag, startPoint x: 995, startPoint y: 526, endPoint x: 969, endPoint y: 480, distance: 53.0
click at [969, 480] on div "Diamond Resort Phuket Official Account Hotel [STREET_ADDRESS] 1.3 mi from hotel…" at bounding box center [1178, 554] width 440 height 200
copy h3 "Diamond Resort Phuket Official Account"
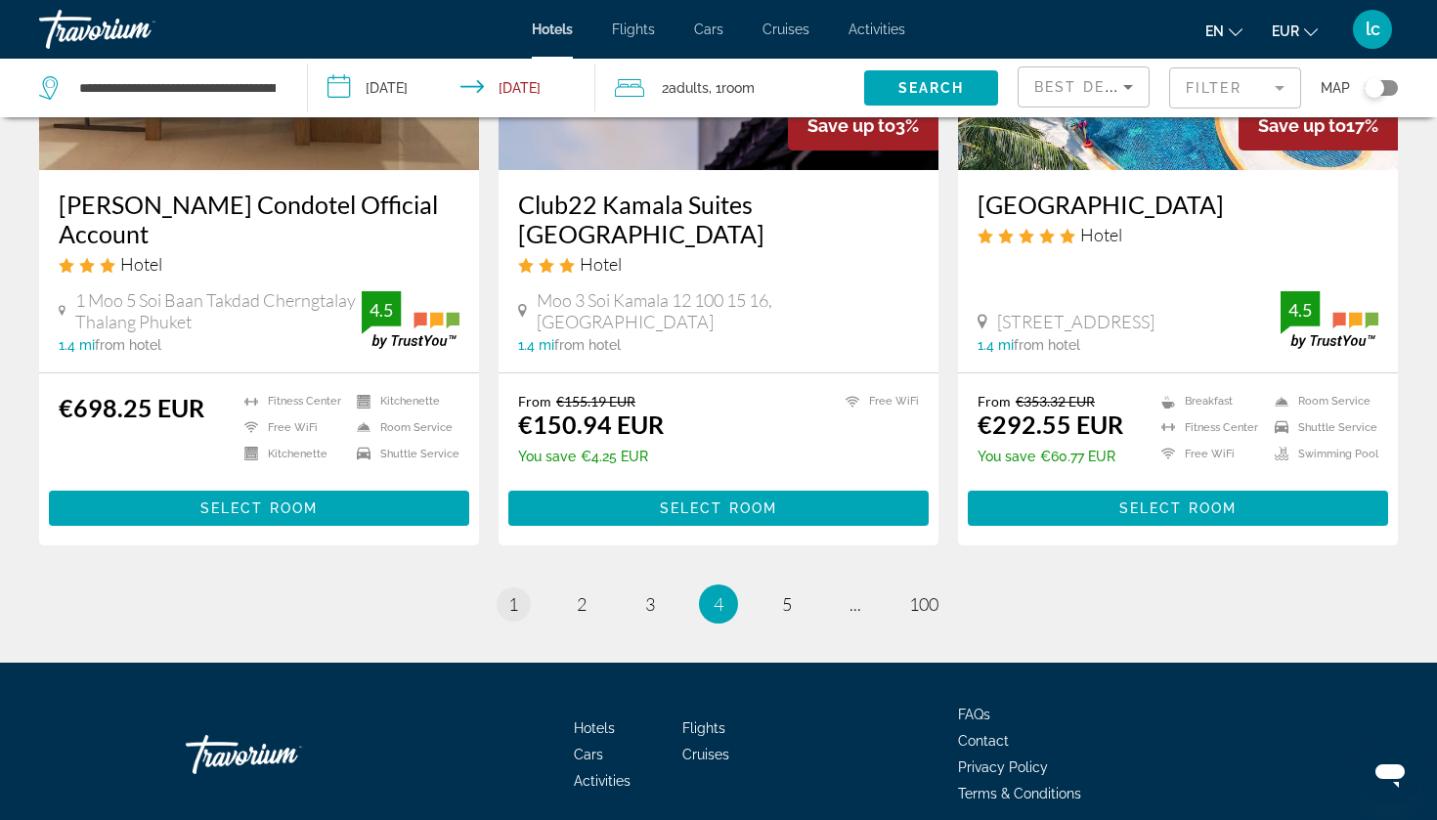
scroll to position [2528, 0]
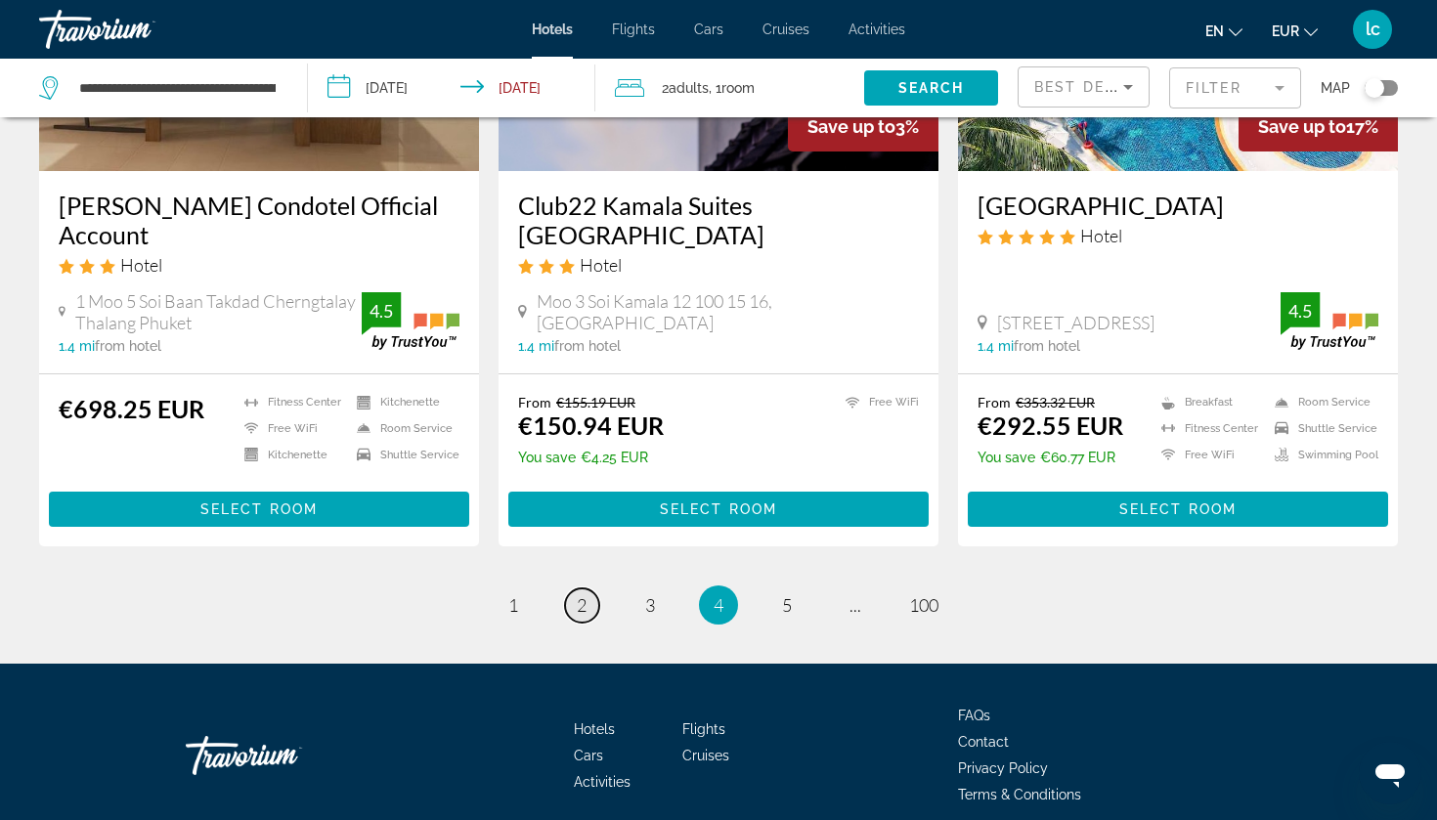
click at [584, 595] on span "2" at bounding box center [582, 606] width 10 height 22
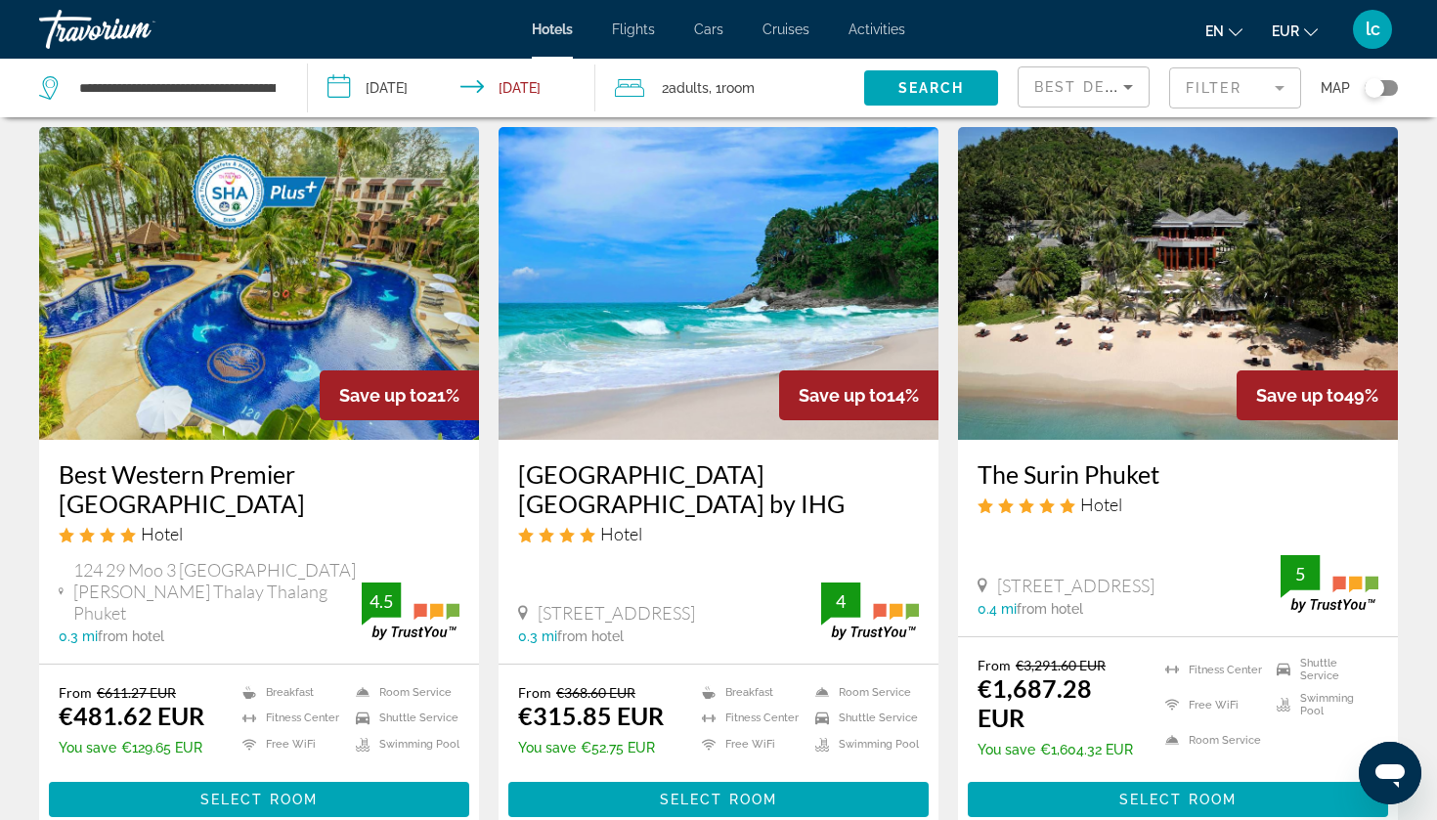
scroll to position [74, 0]
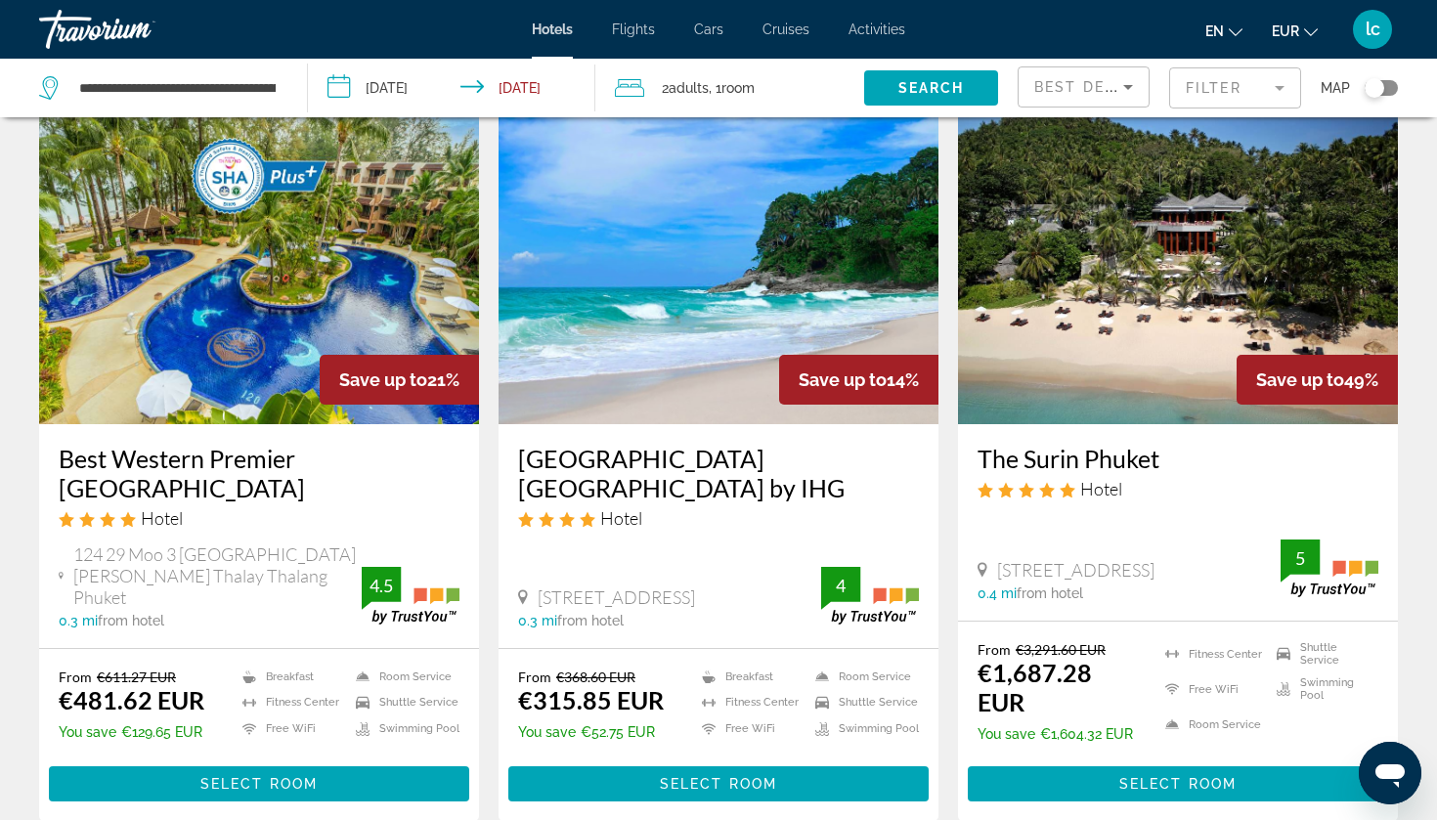
click at [243, 468] on h3 "Best Western Premier [GEOGRAPHIC_DATA]" at bounding box center [259, 473] width 401 height 59
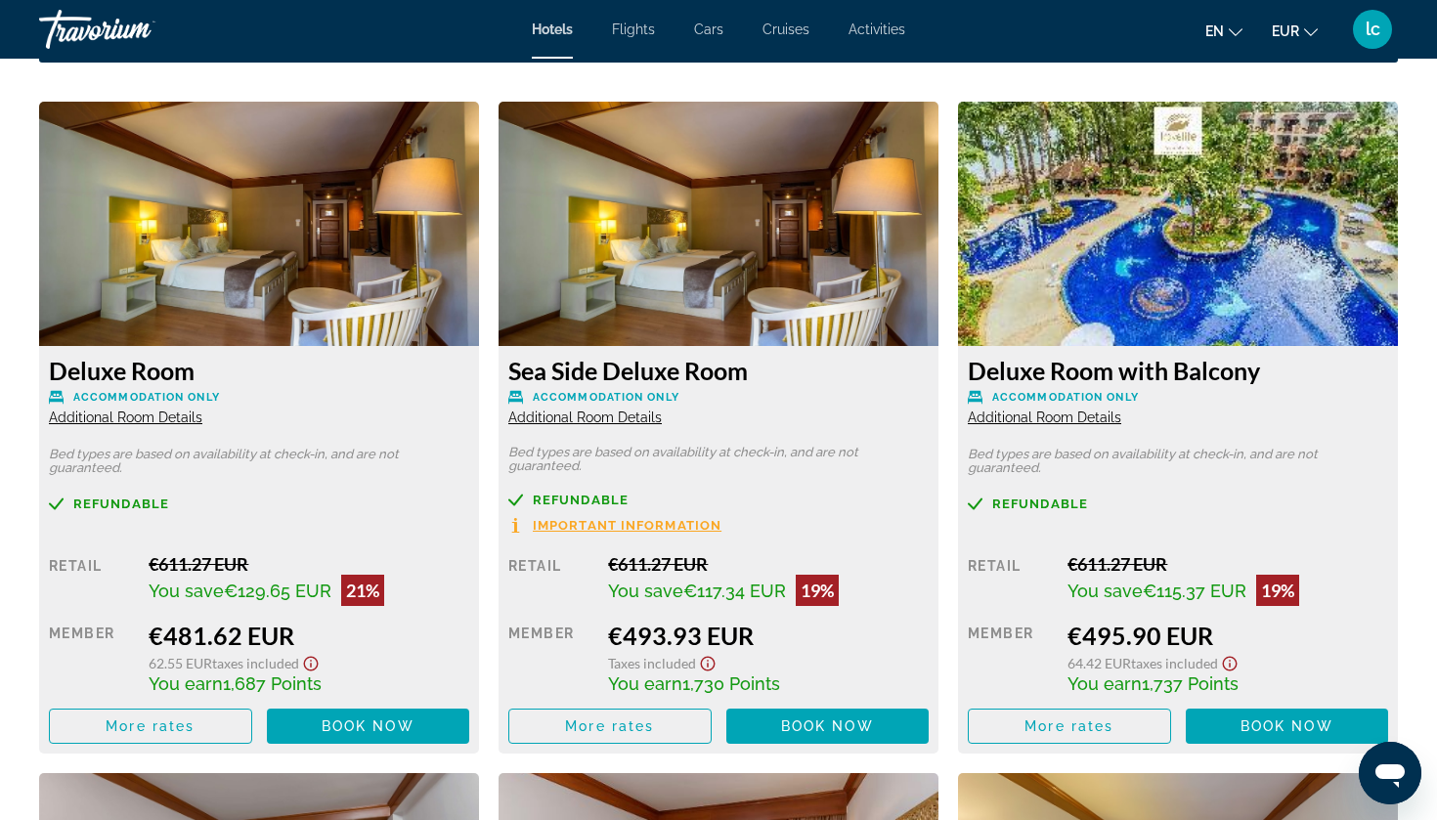
scroll to position [2667, 0]
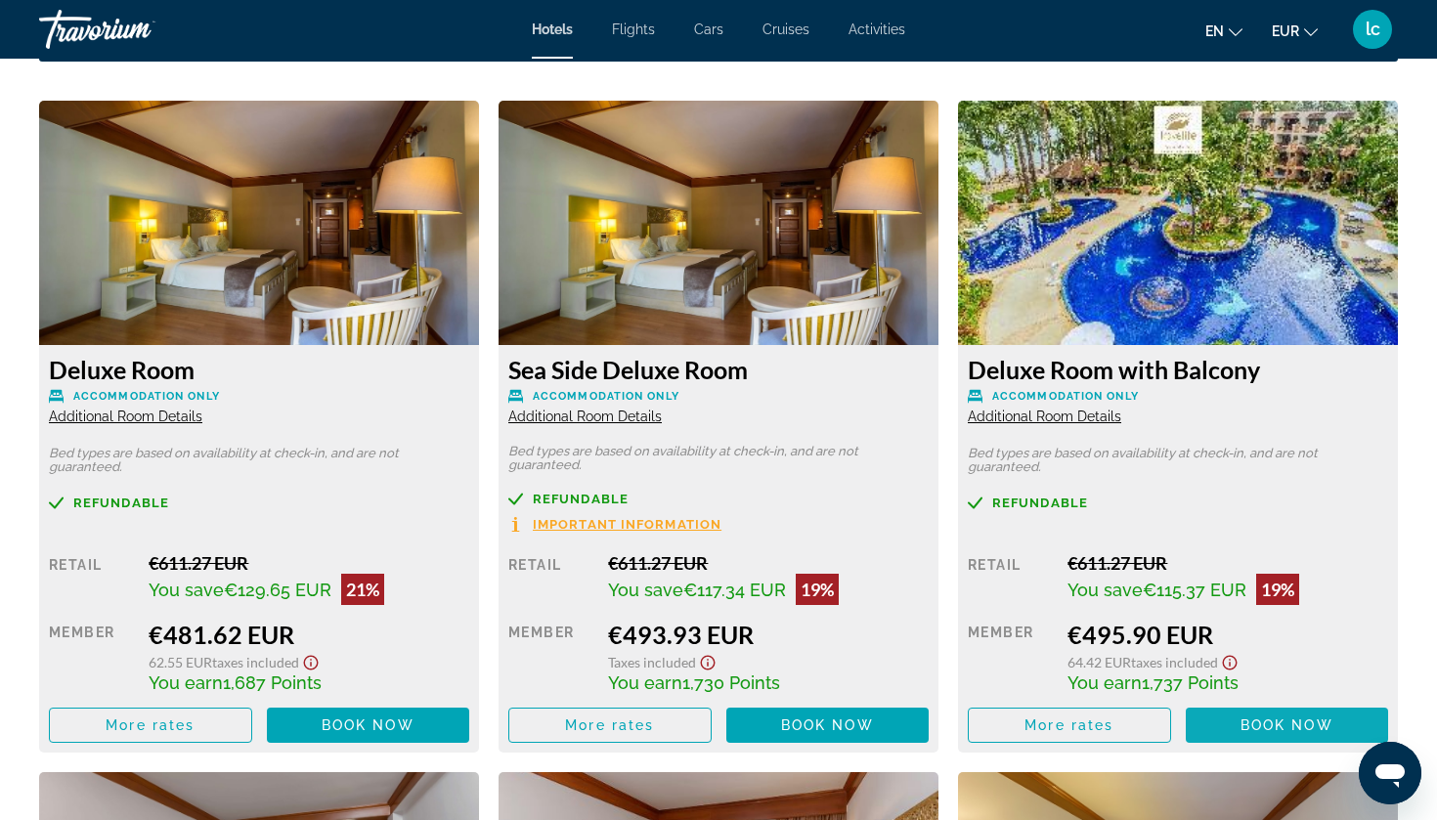
click at [415, 733] on span "Book now" at bounding box center [368, 726] width 93 height 16
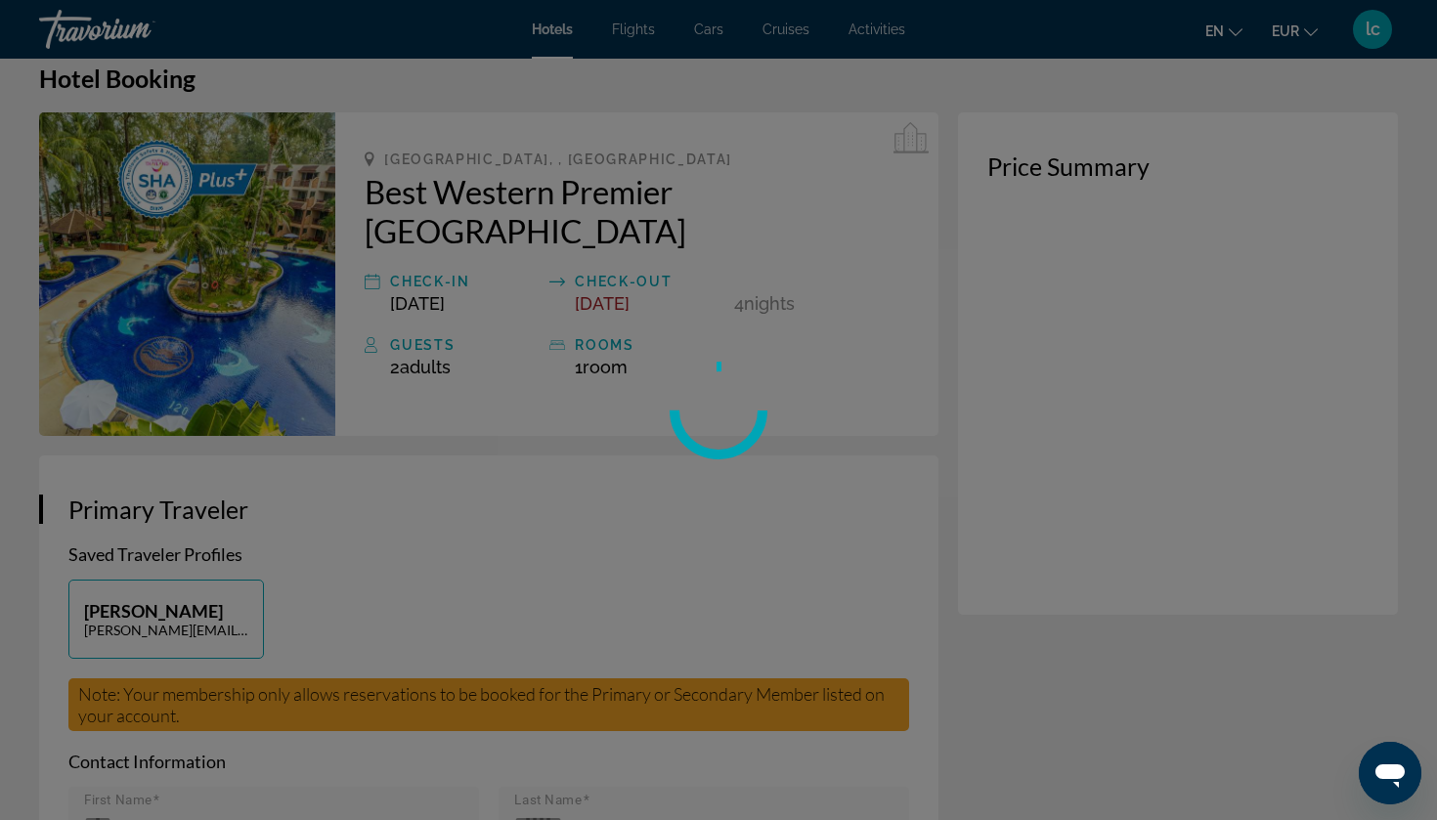
scroll to position [59, 0]
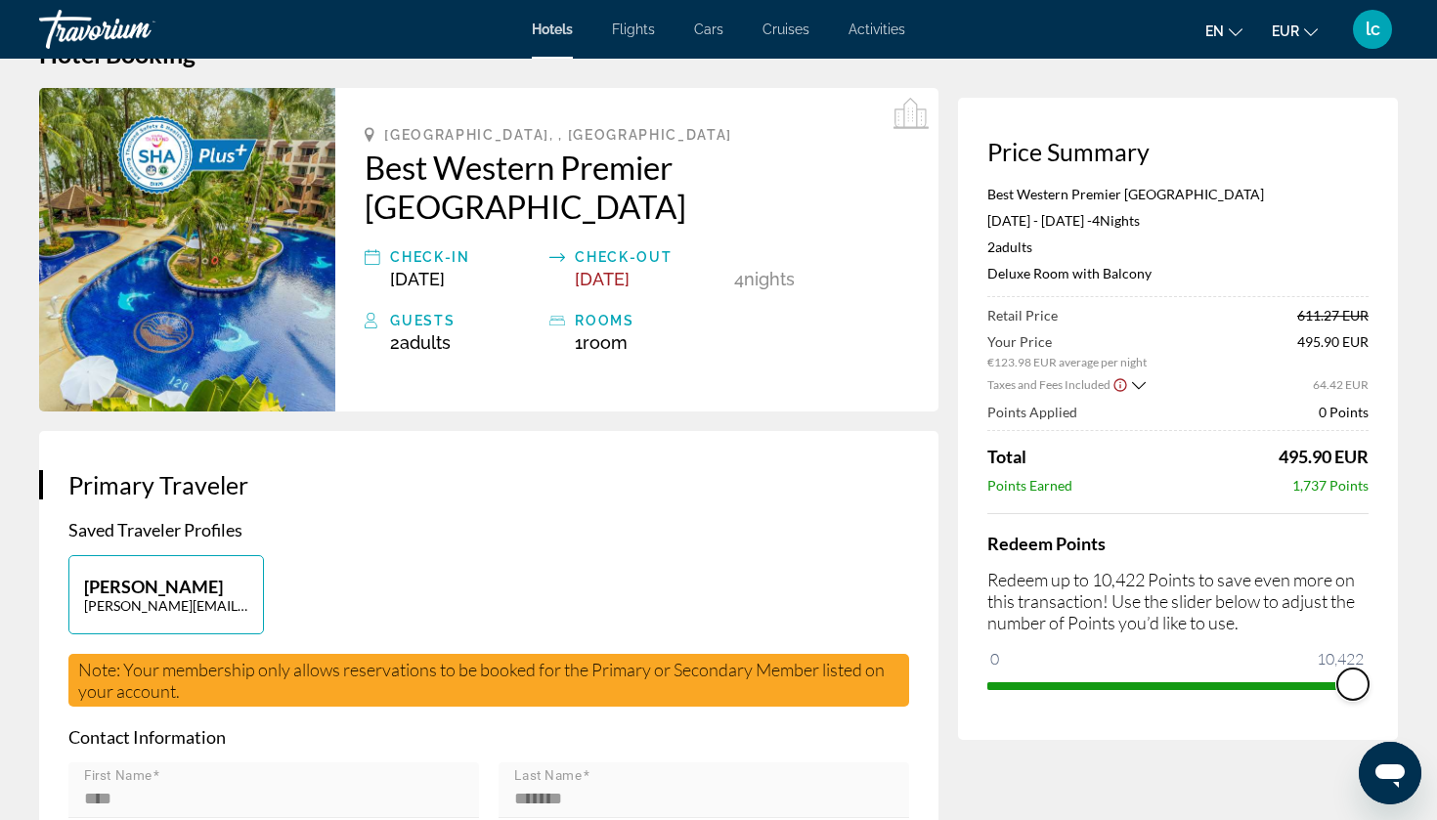
drag, startPoint x: 1006, startPoint y: 652, endPoint x: 1436, endPoint y: 644, distance: 430.3
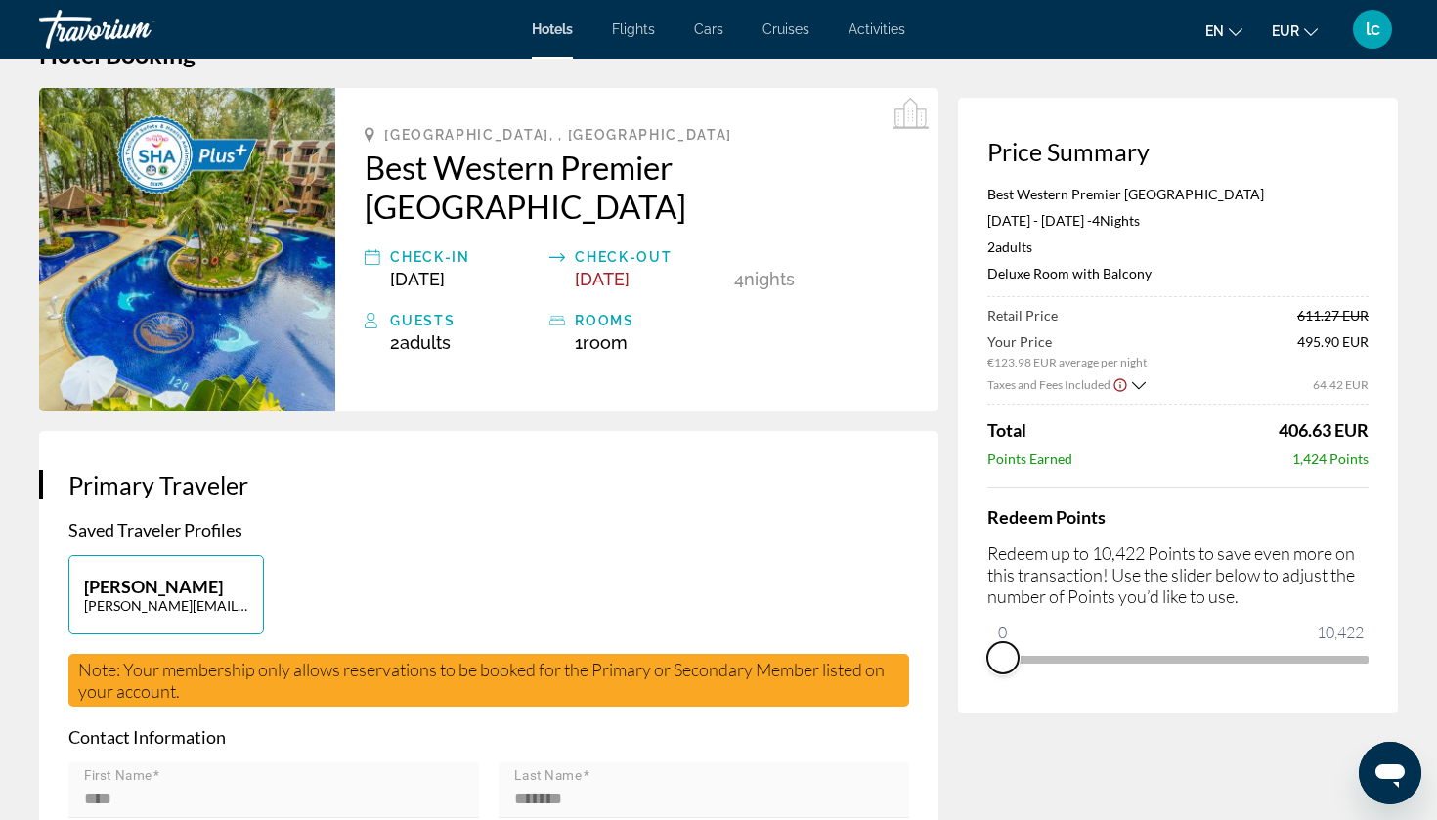
drag, startPoint x: 1348, startPoint y: 686, endPoint x: 965, endPoint y: 748, distance: 388.2
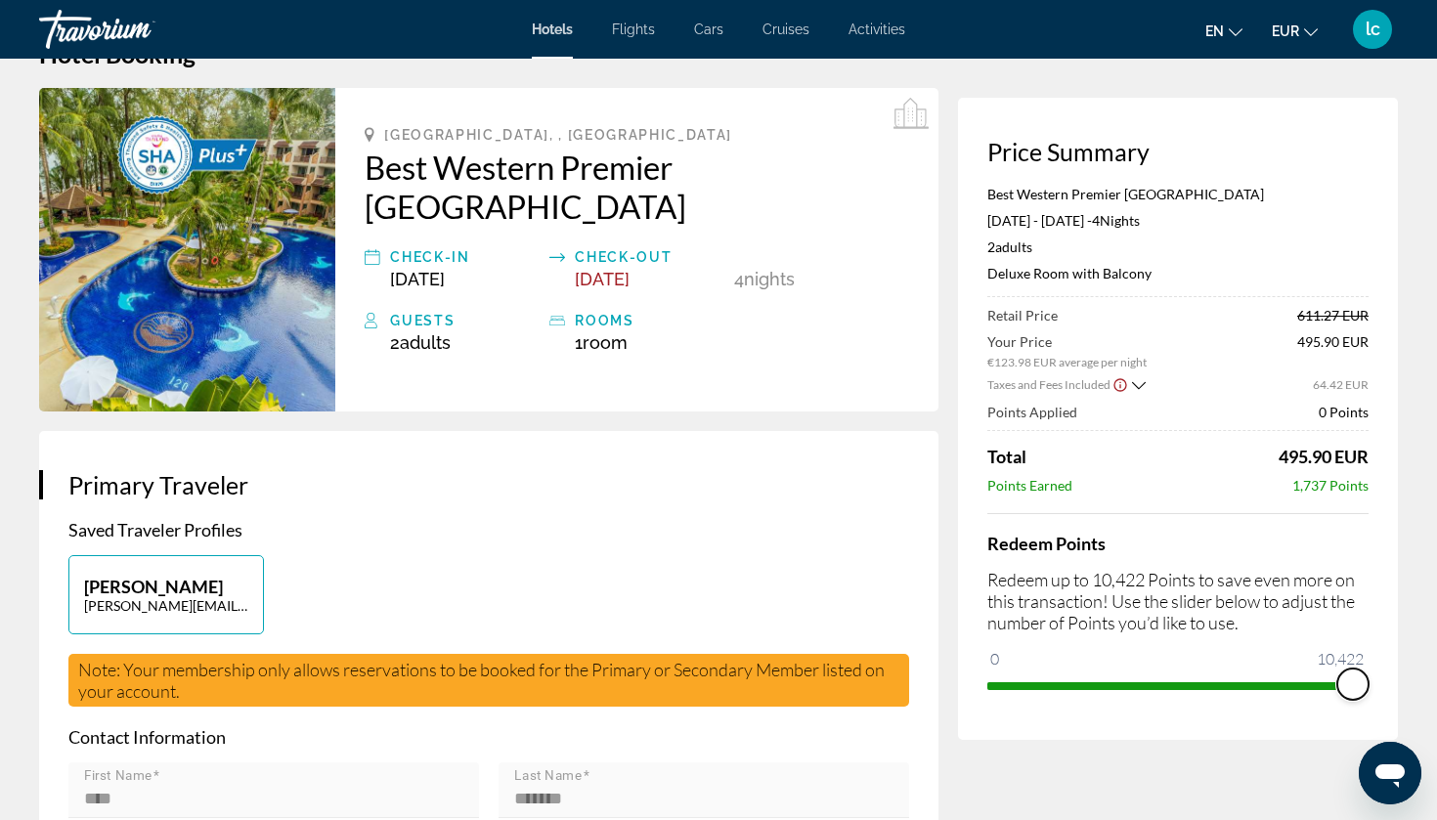
drag, startPoint x: 1005, startPoint y: 665, endPoint x: 1436, endPoint y: 672, distance: 431.3
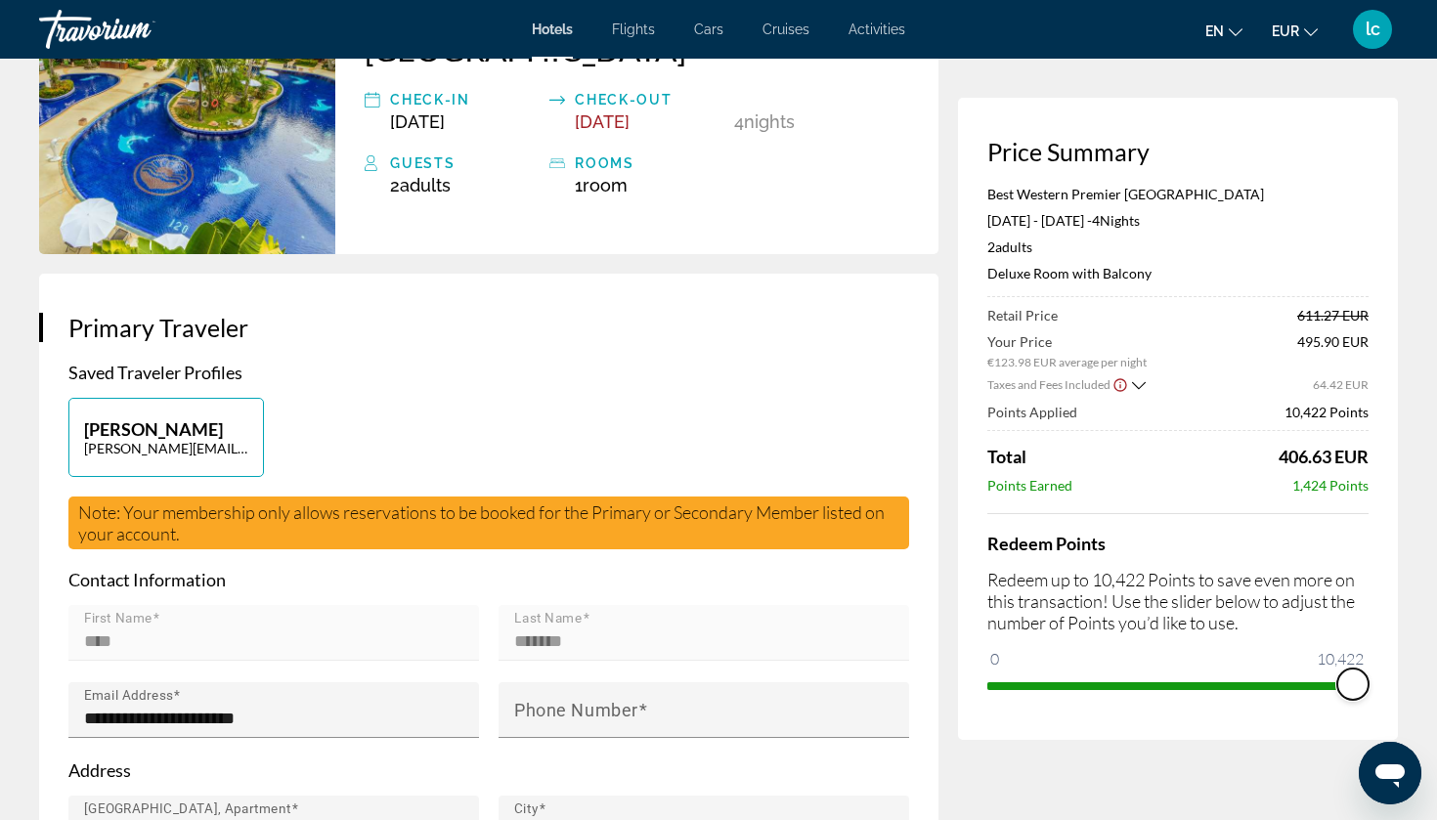
scroll to position [117, 0]
